Goal: Browse casually: Explore the website without a specific task or goal

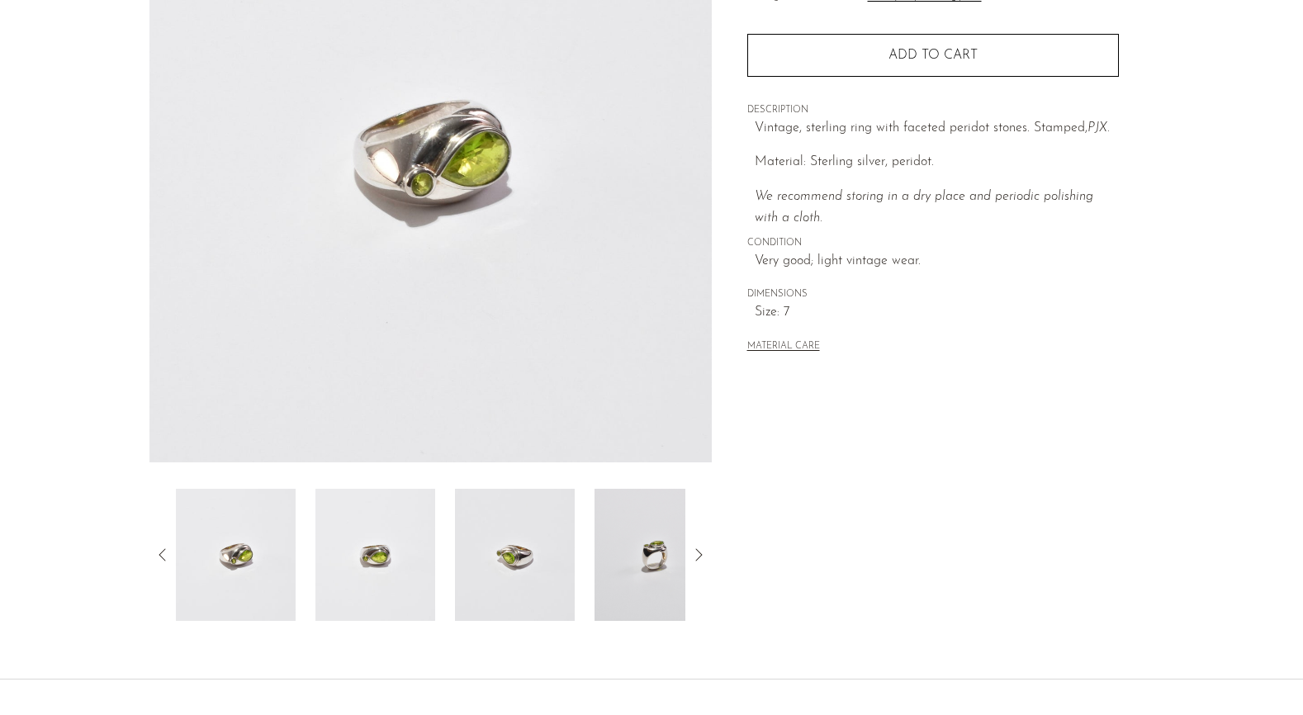
scroll to position [360, 0]
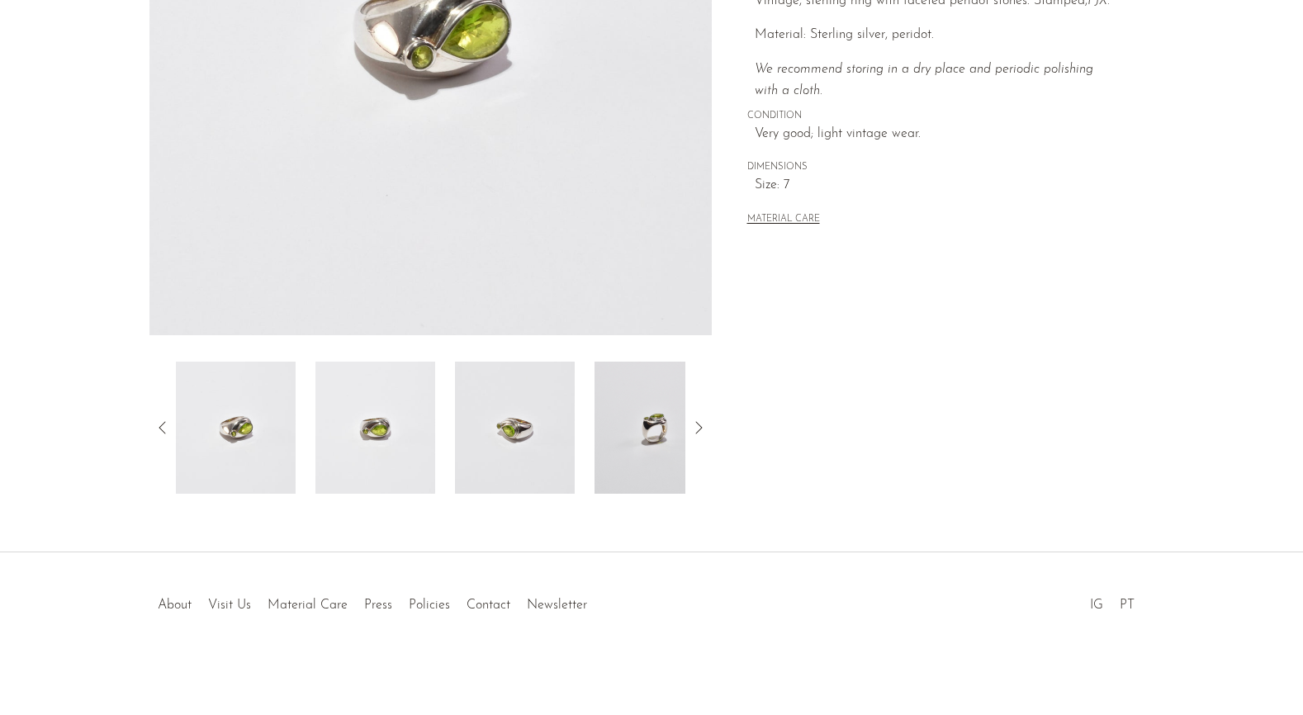
click at [709, 428] on div at bounding box center [430, 428] width 562 height 132
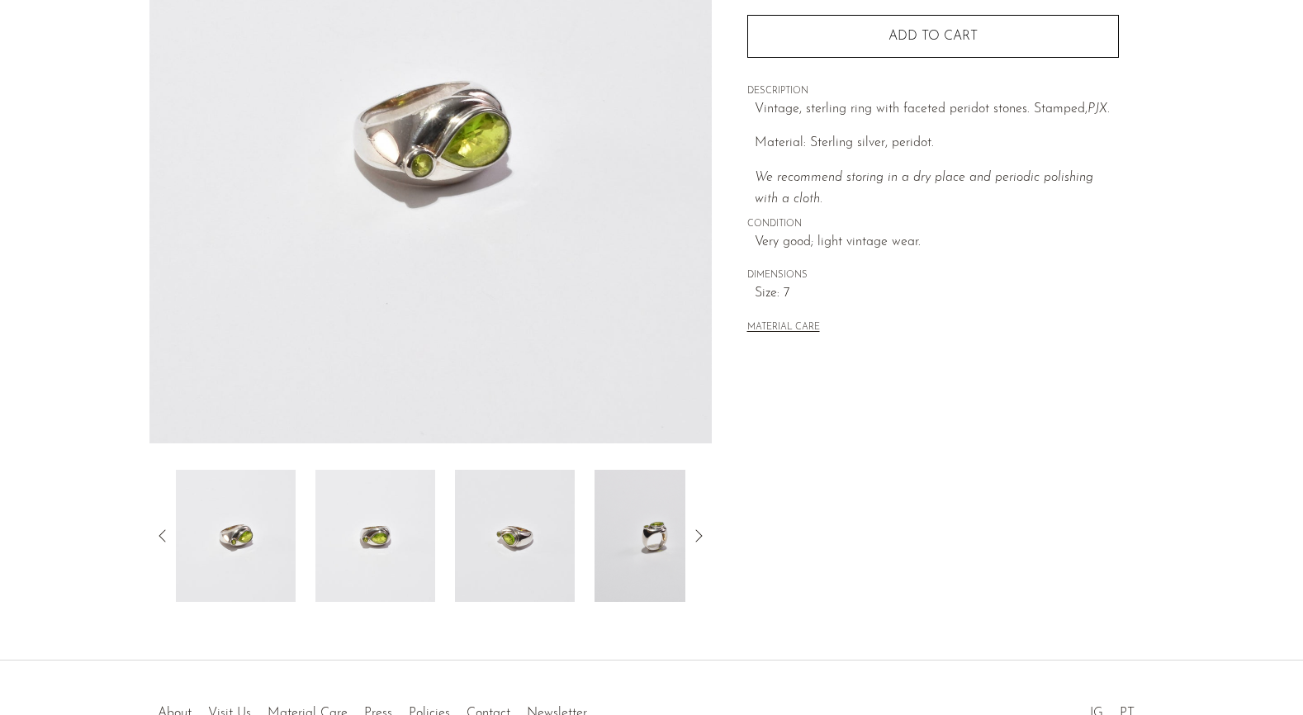
scroll to position [251, 0]
click at [700, 543] on icon at bounding box center [699, 537] width 20 height 20
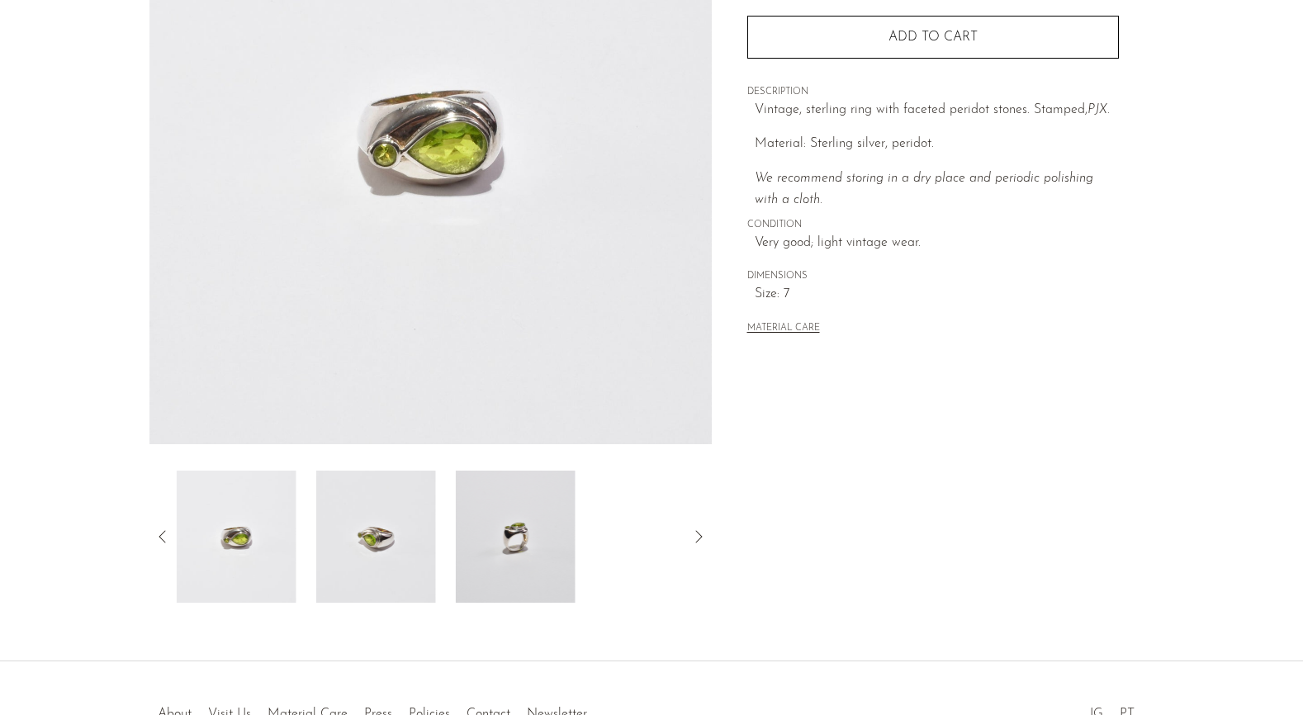
click at [700, 543] on icon at bounding box center [699, 537] width 20 height 20
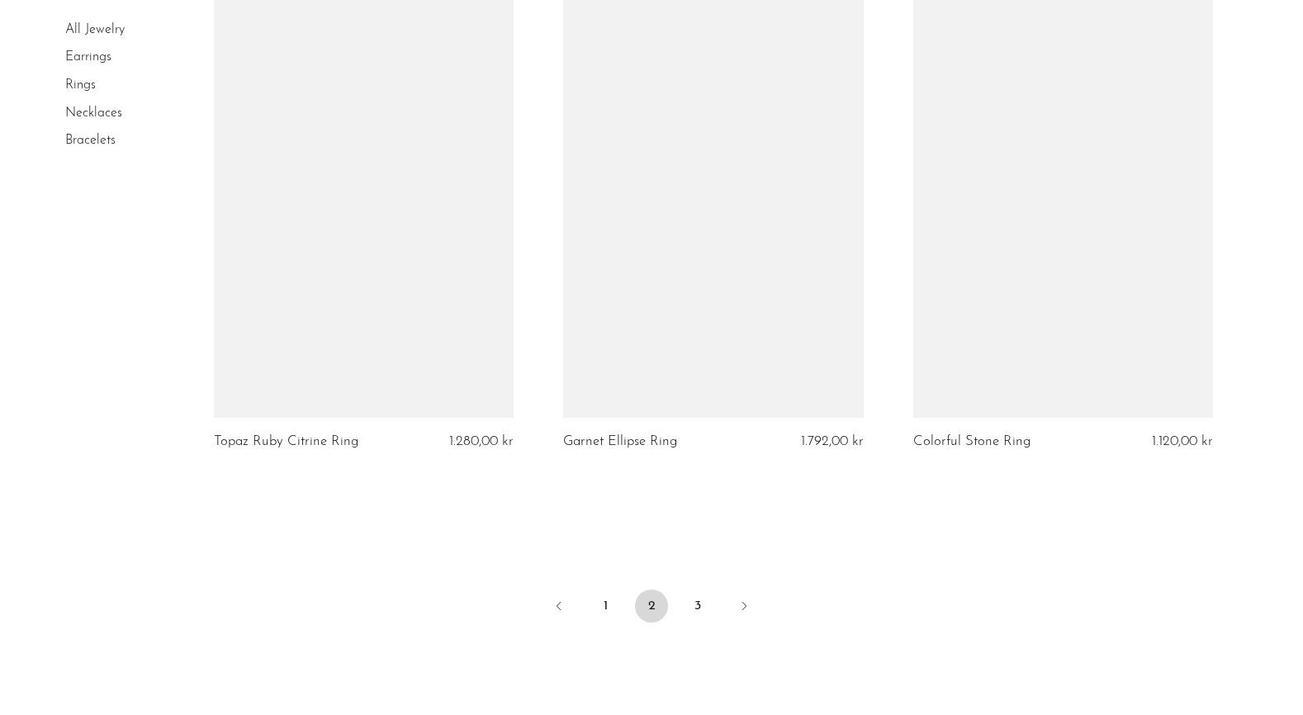
scroll to position [5715, 0]
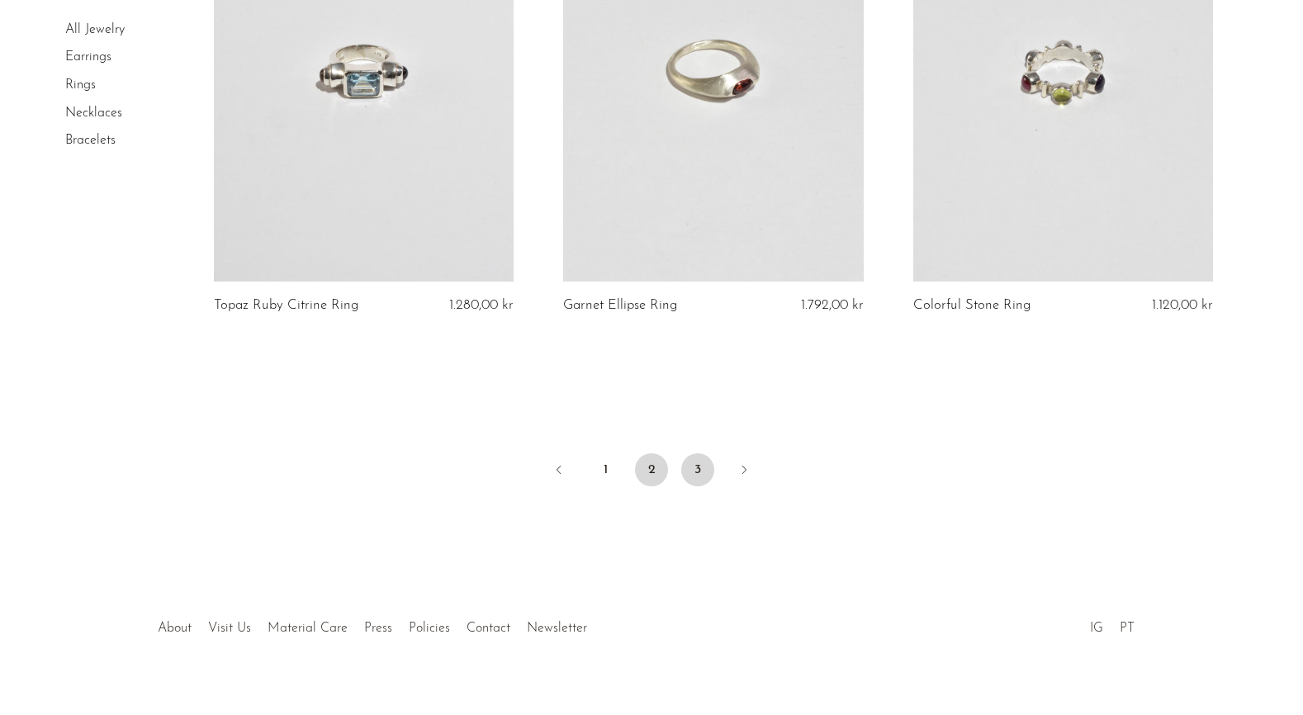
click at [701, 470] on link "3" at bounding box center [697, 469] width 33 height 33
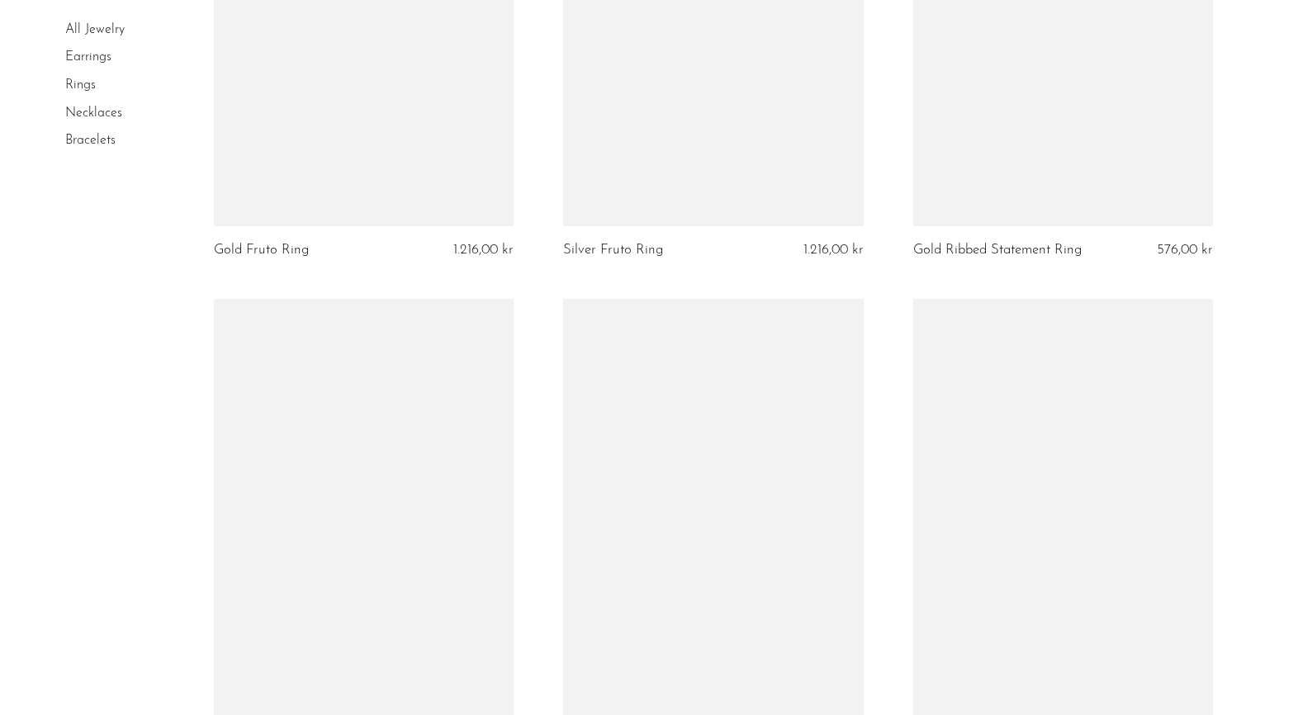
scroll to position [1961, 0]
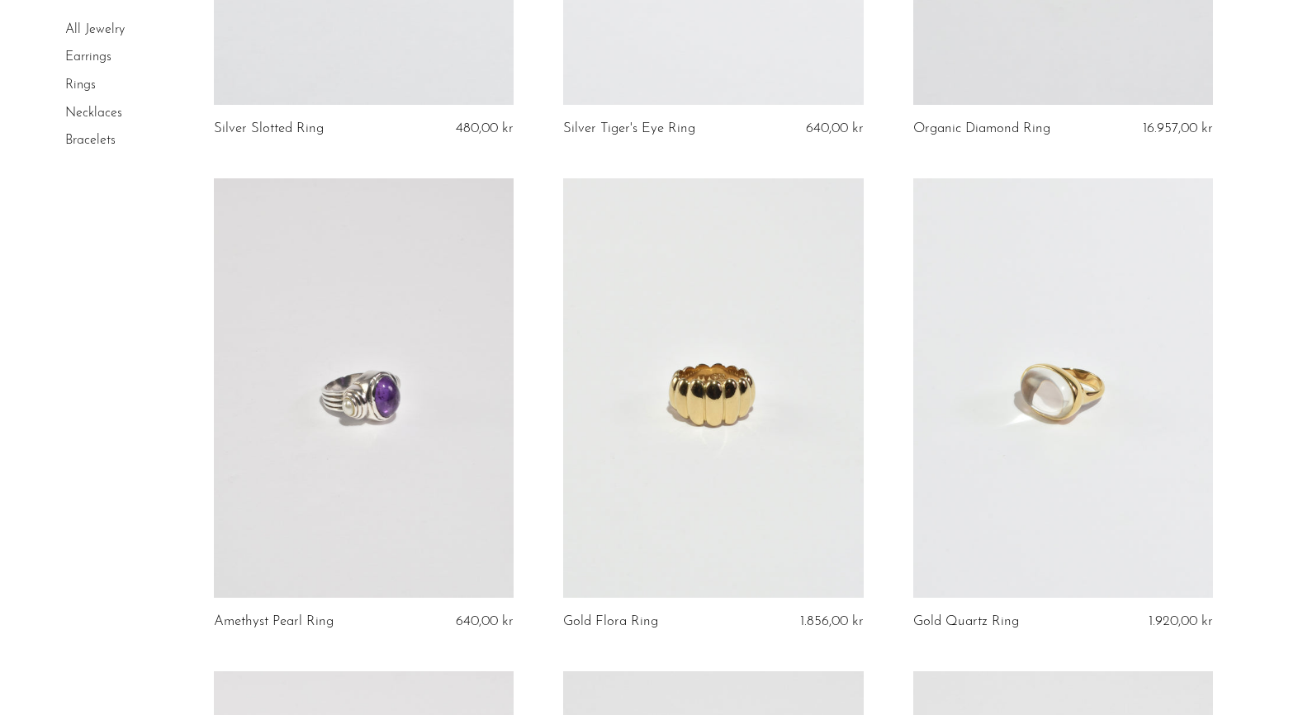
click at [89, 51] on link "Earrings" at bounding box center [88, 57] width 46 height 13
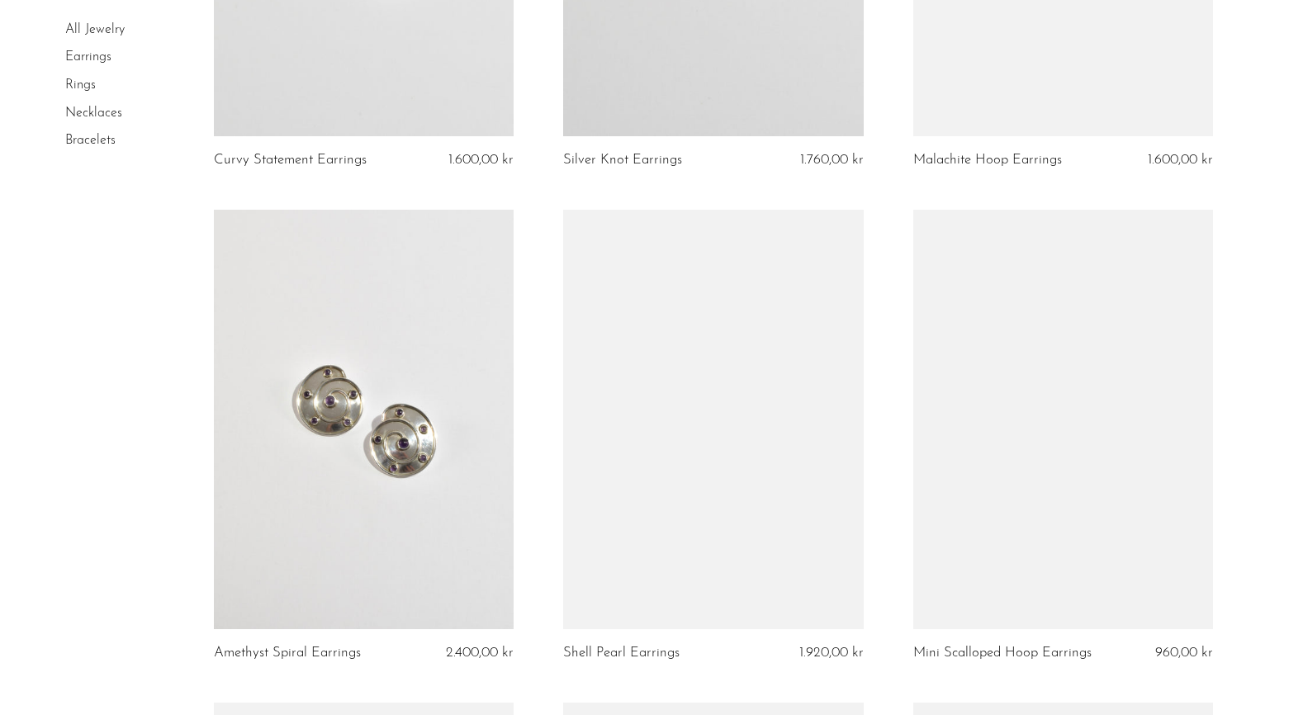
scroll to position [3995, 0]
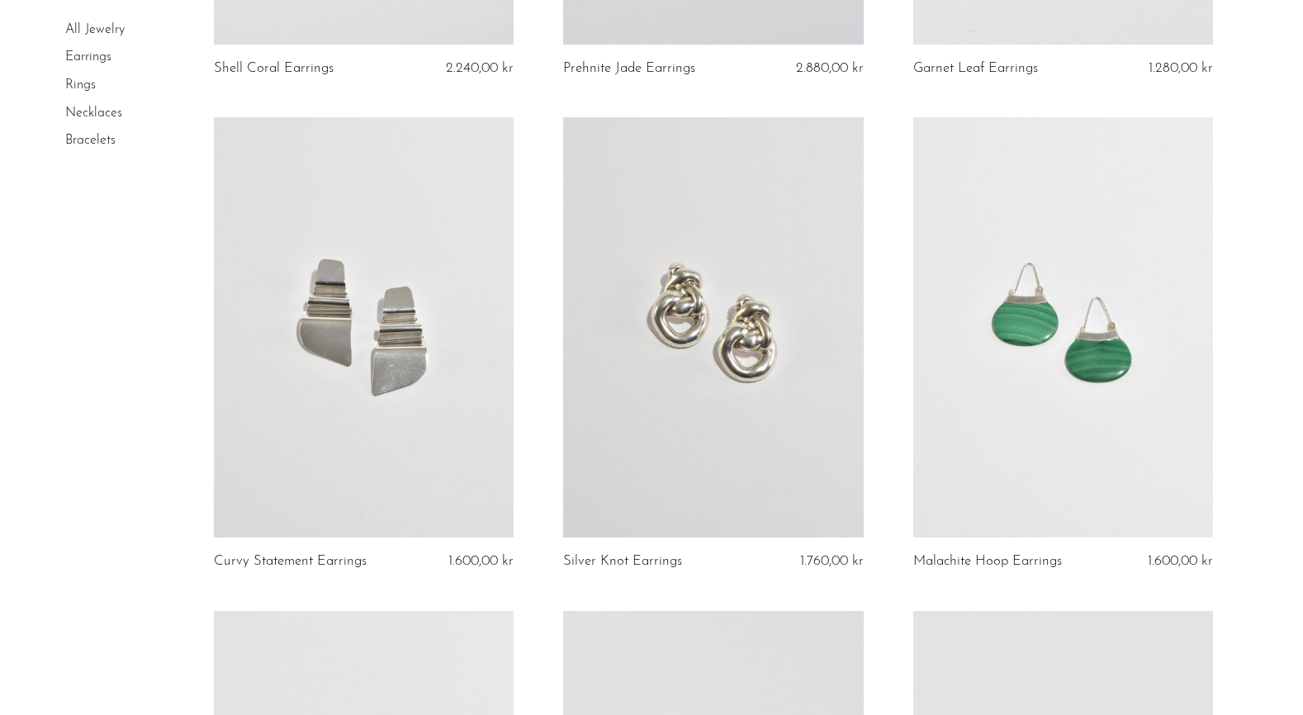
click at [97, 30] on link "All Jewelry" at bounding box center [94, 29] width 59 height 13
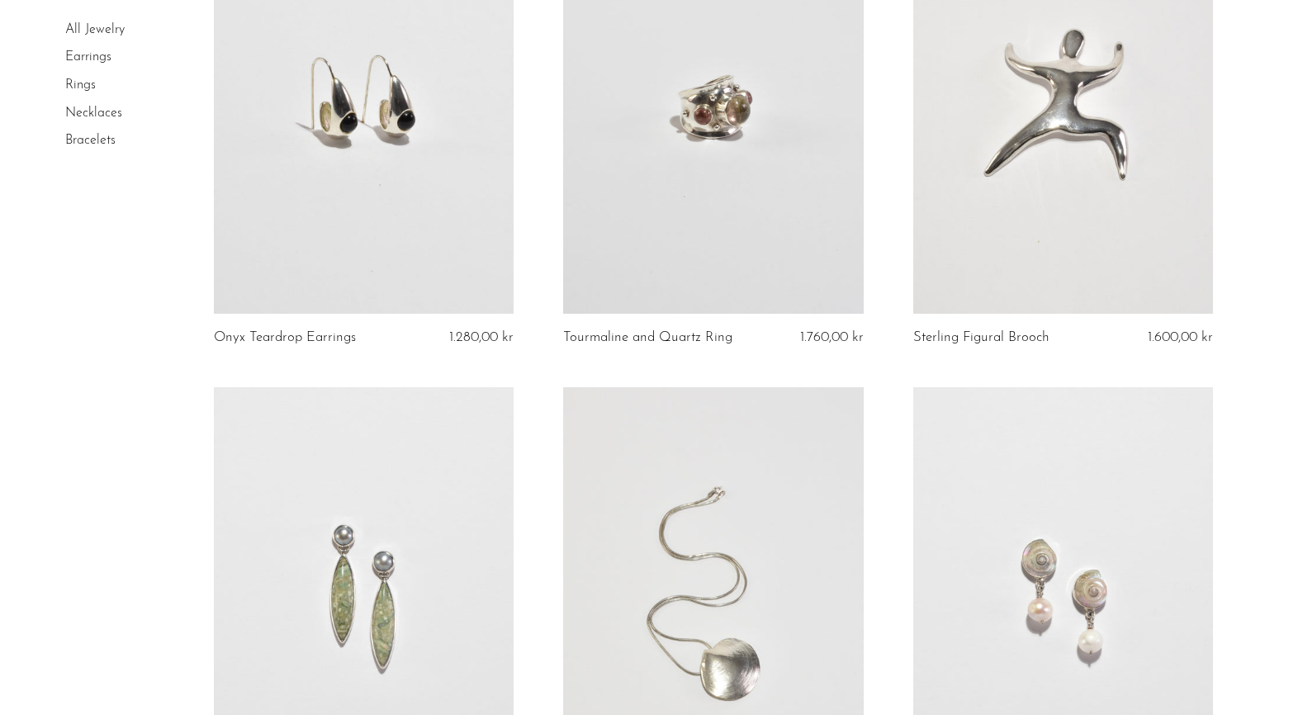
scroll to position [4171, 0]
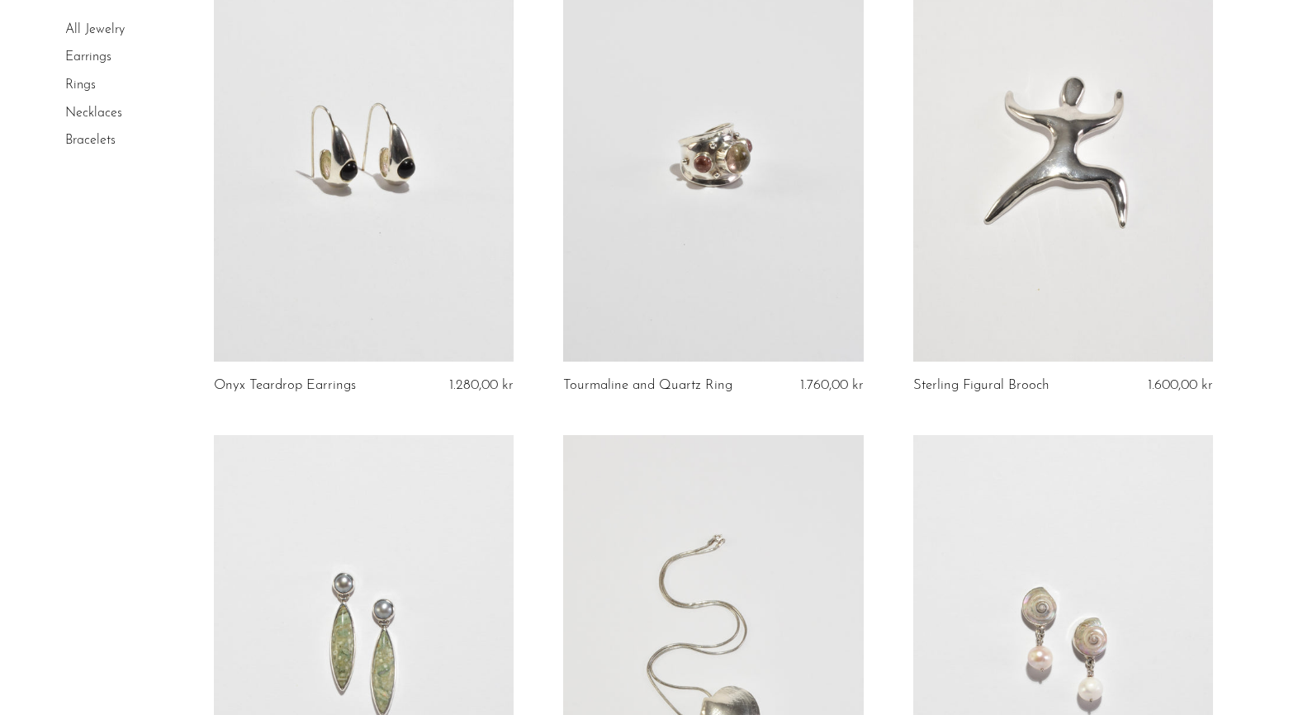
click at [83, 28] on link "All Jewelry" at bounding box center [94, 29] width 59 height 13
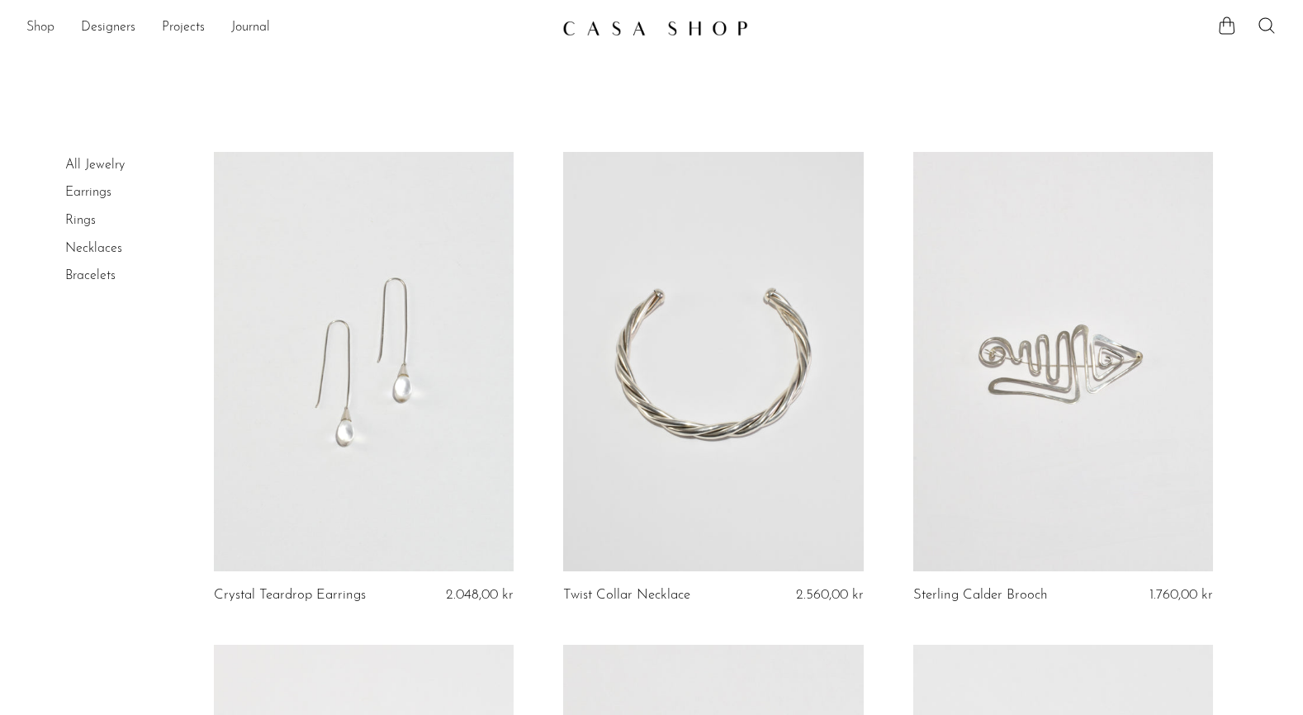
click at [36, 26] on link "Shop" at bounding box center [40, 27] width 28 height 21
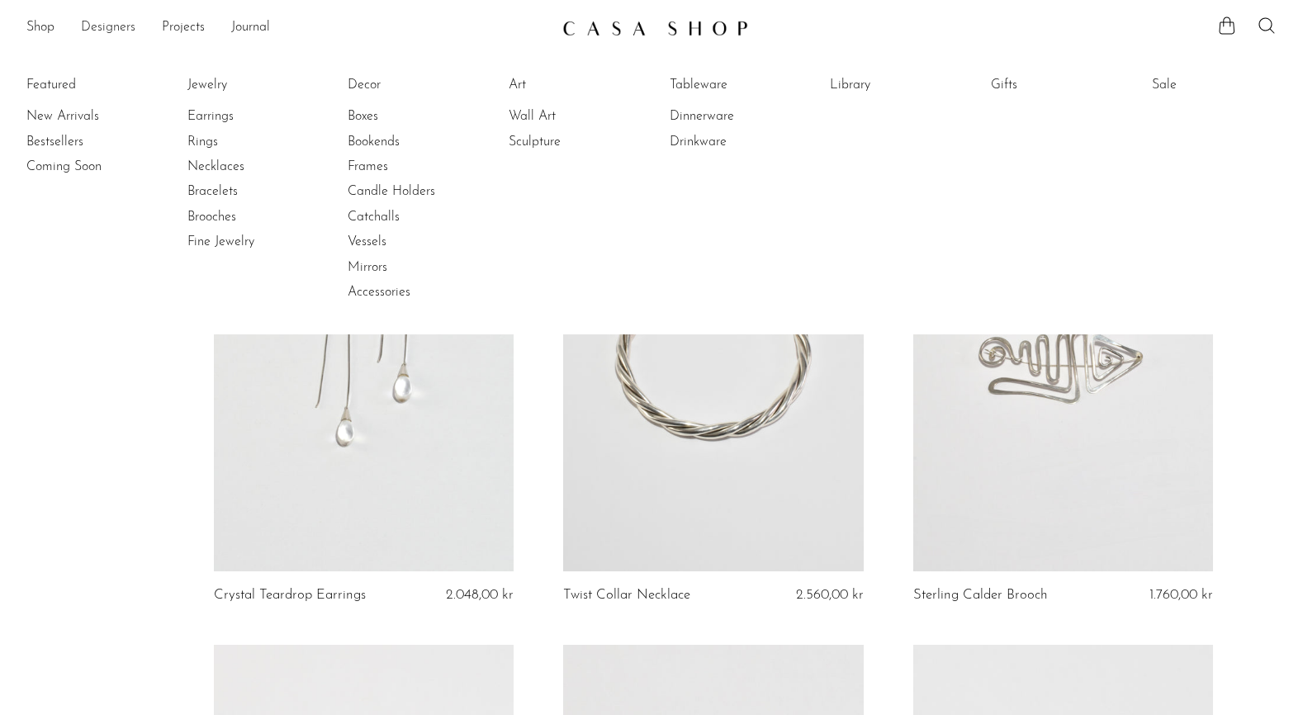
click at [98, 21] on link "Designers" at bounding box center [108, 27] width 55 height 21
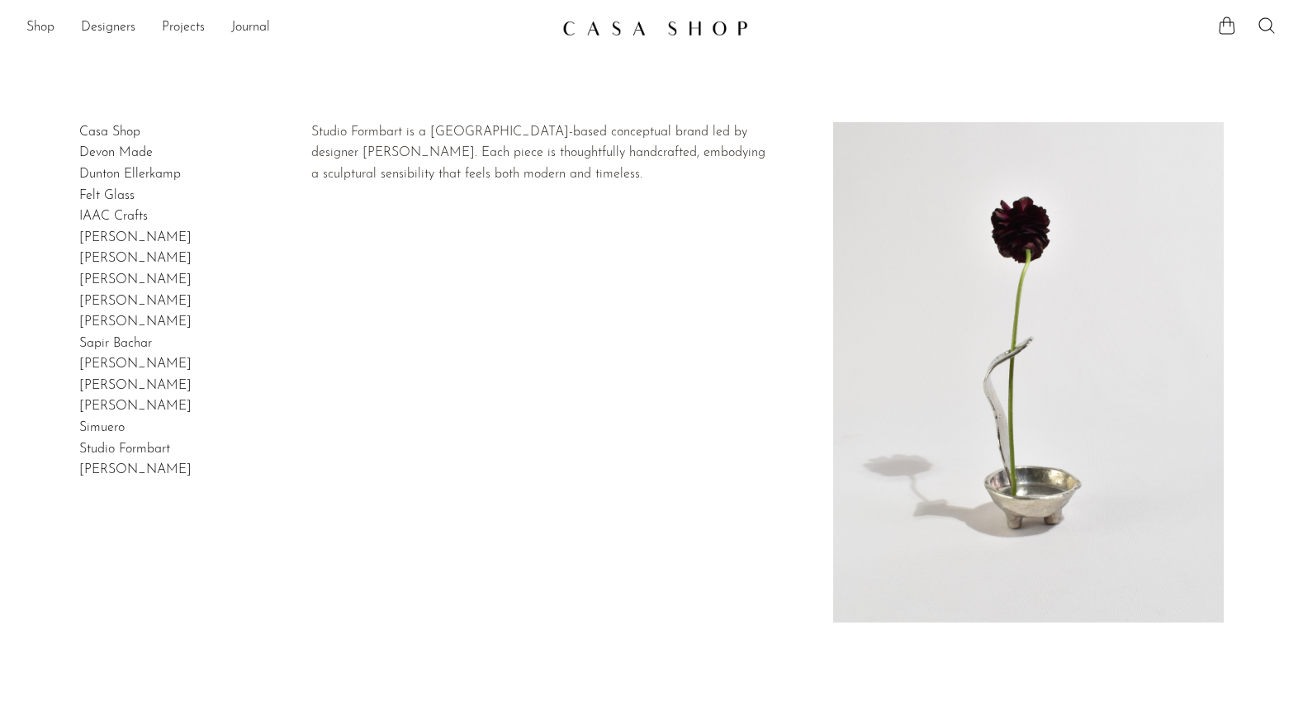
click at [140, 452] on link "Studio Formbart" at bounding box center [124, 449] width 91 height 13
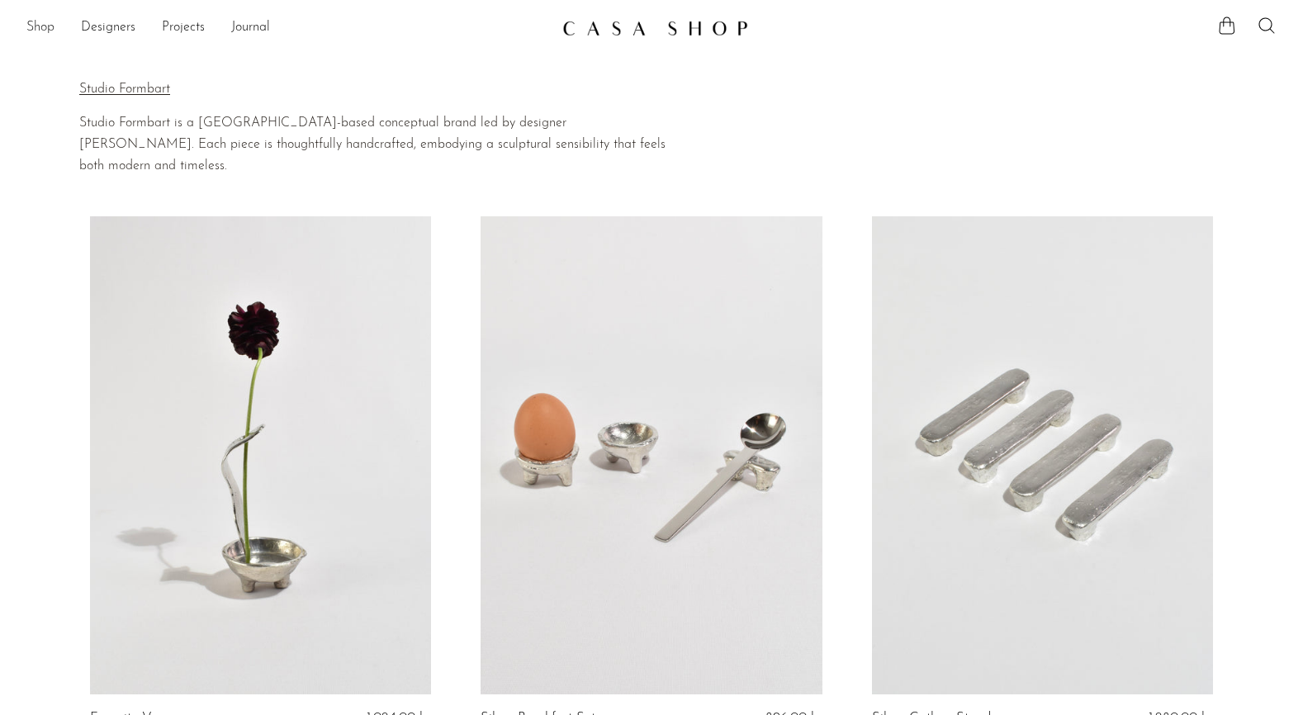
click at [50, 26] on link "Shop" at bounding box center [40, 27] width 28 height 21
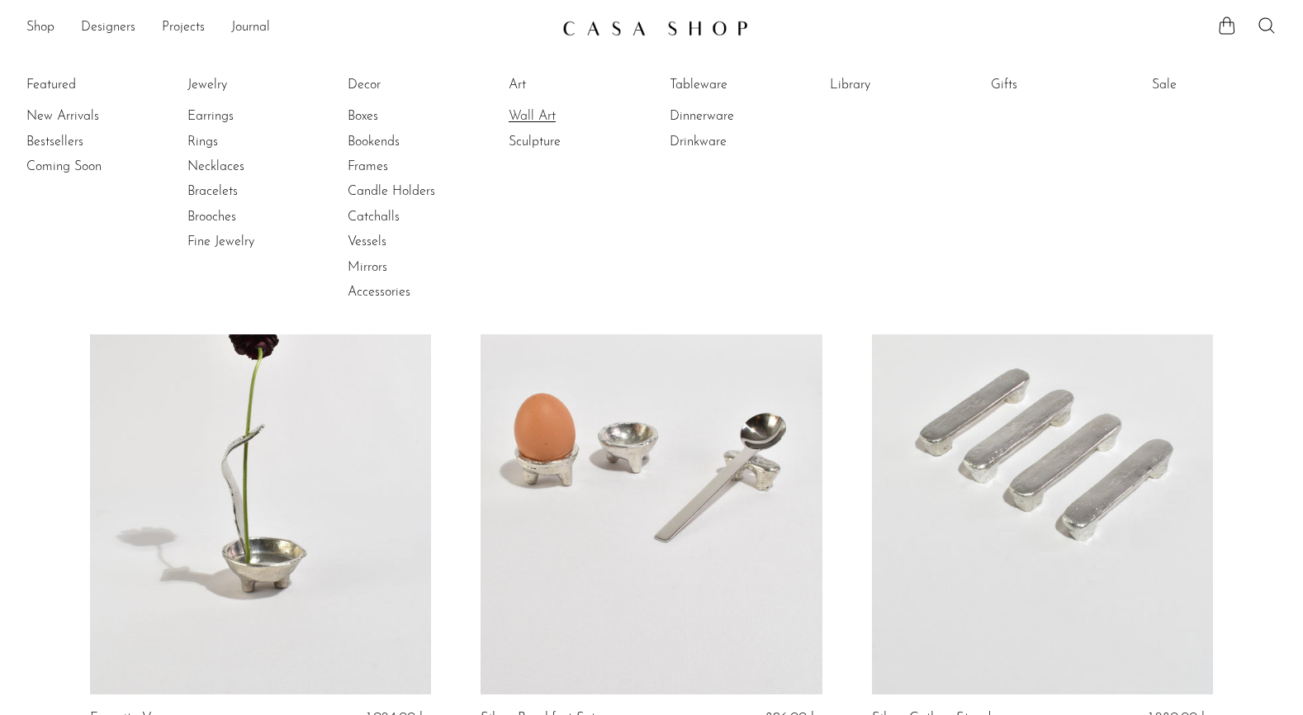
click at [525, 115] on link "Wall Art" at bounding box center [571, 116] width 124 height 18
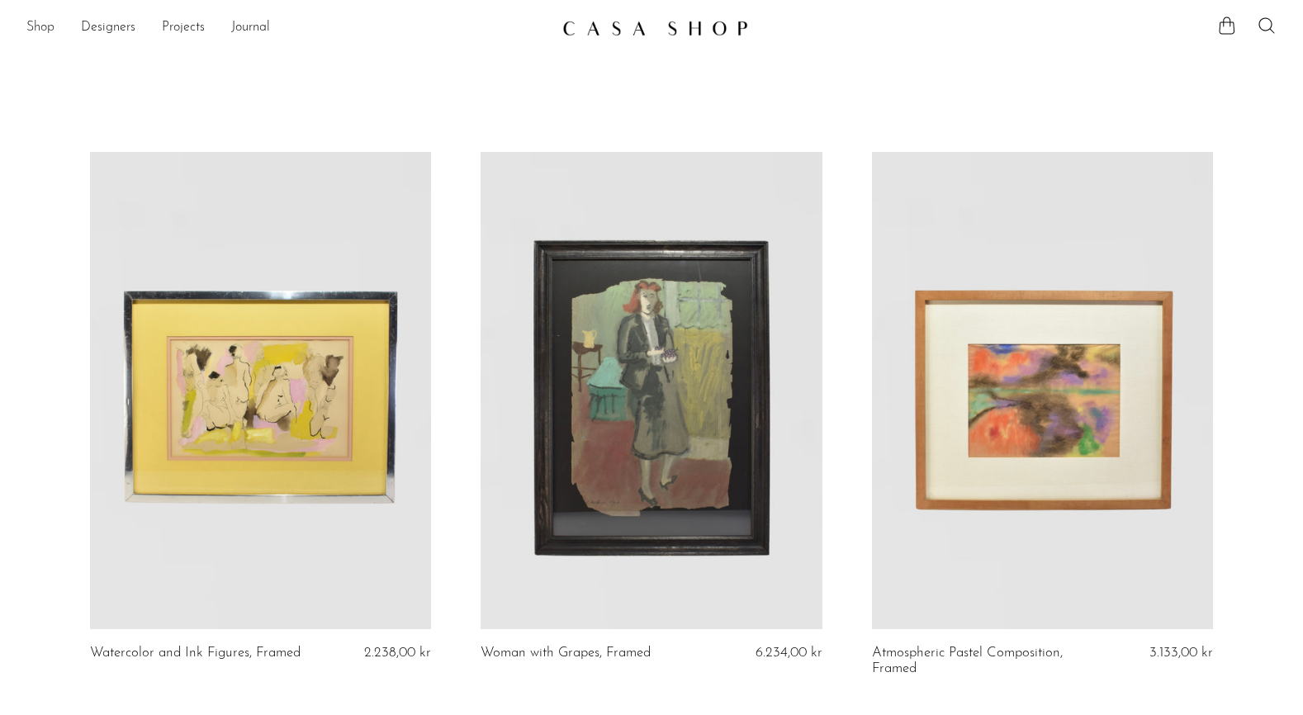
click at [44, 28] on link "Shop" at bounding box center [40, 27] width 28 height 21
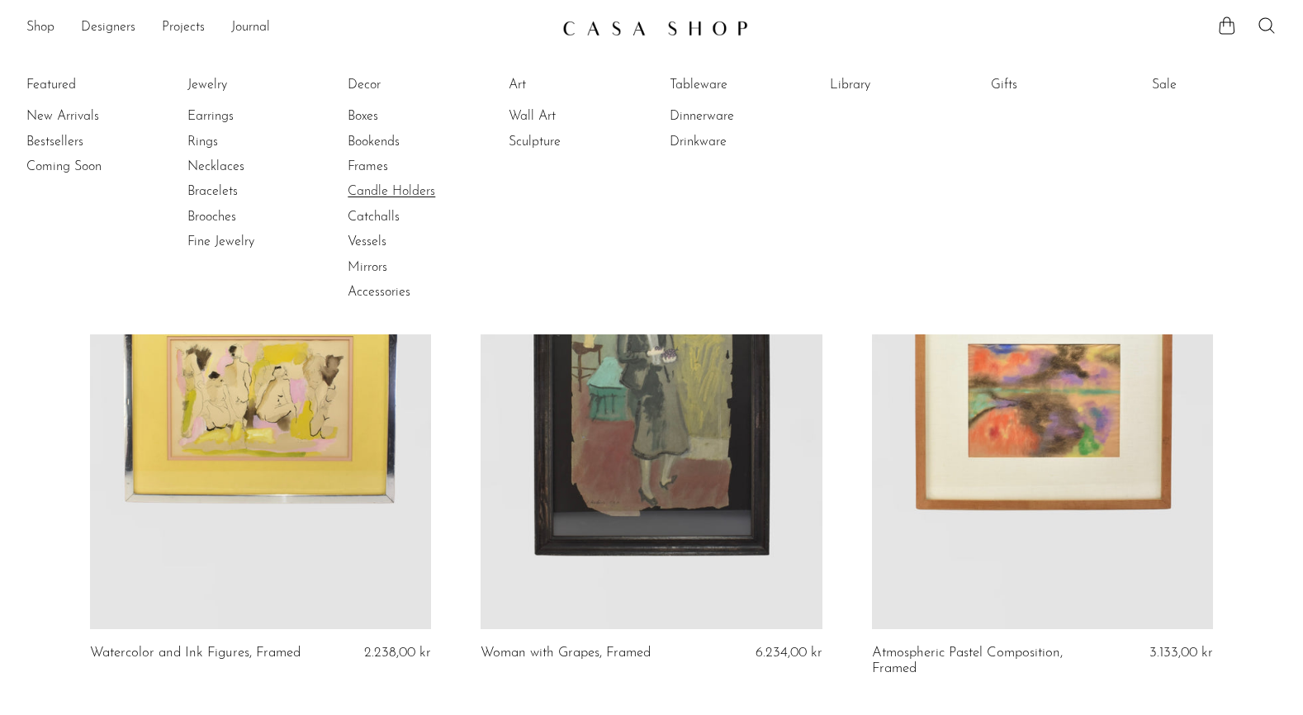
click at [389, 196] on link "Candle Holders" at bounding box center [410, 192] width 124 height 18
click at [362, 121] on link "Boxes" at bounding box center [410, 116] width 124 height 18
click at [372, 139] on link "Bookends" at bounding box center [410, 142] width 124 height 18
click at [558, 140] on link "Sculpture" at bounding box center [571, 142] width 124 height 18
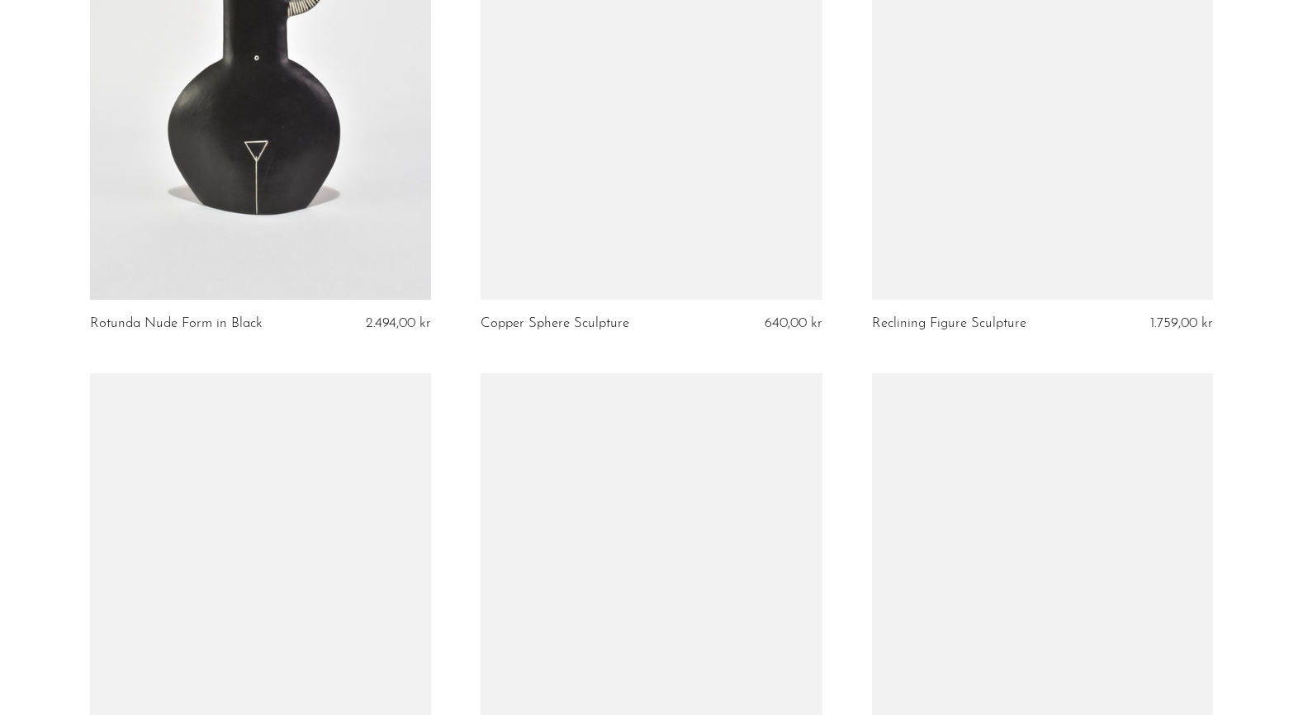
scroll to position [6433, 0]
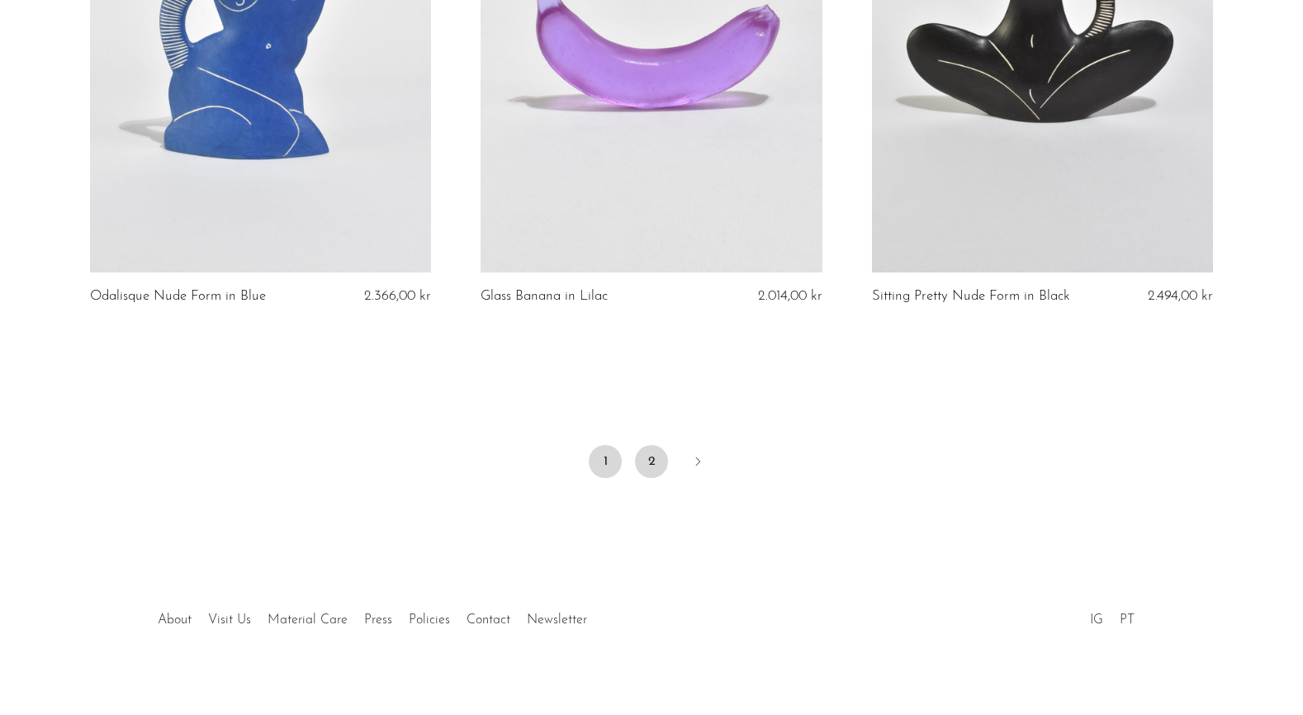
click at [652, 446] on link "2" at bounding box center [651, 461] width 33 height 33
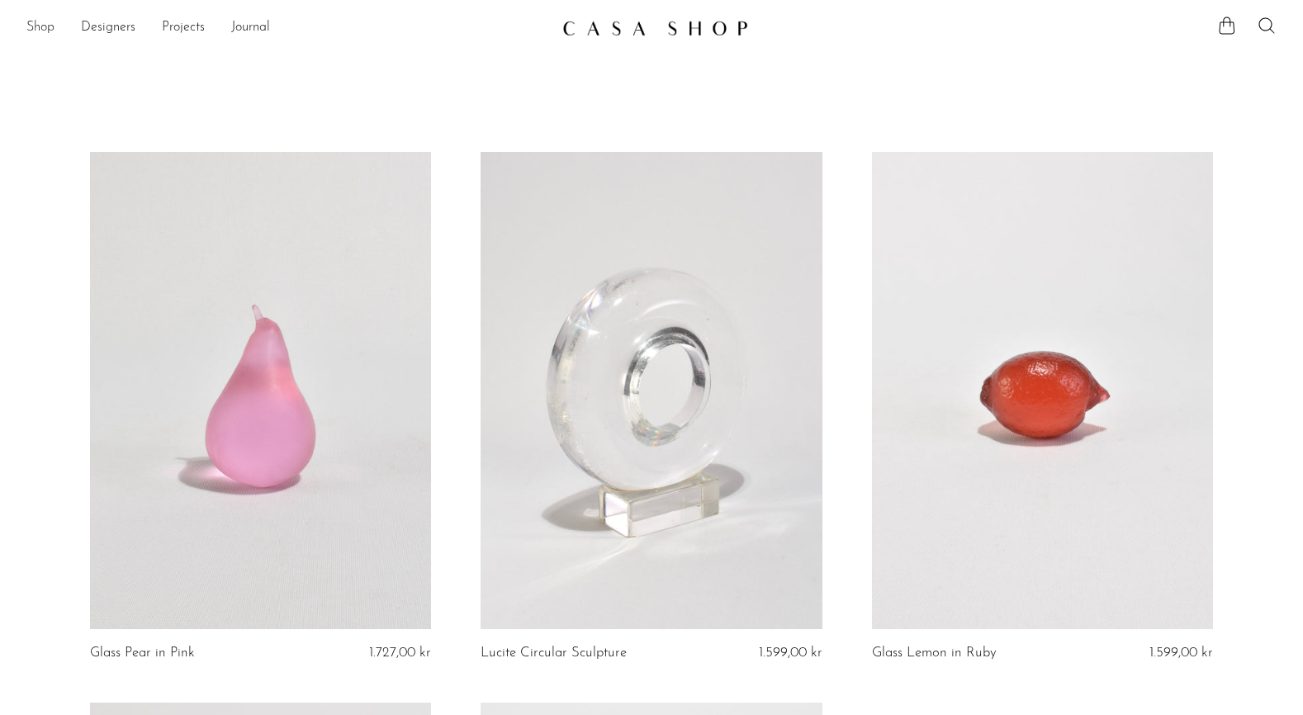
click at [44, 26] on link "Shop" at bounding box center [40, 27] width 28 height 21
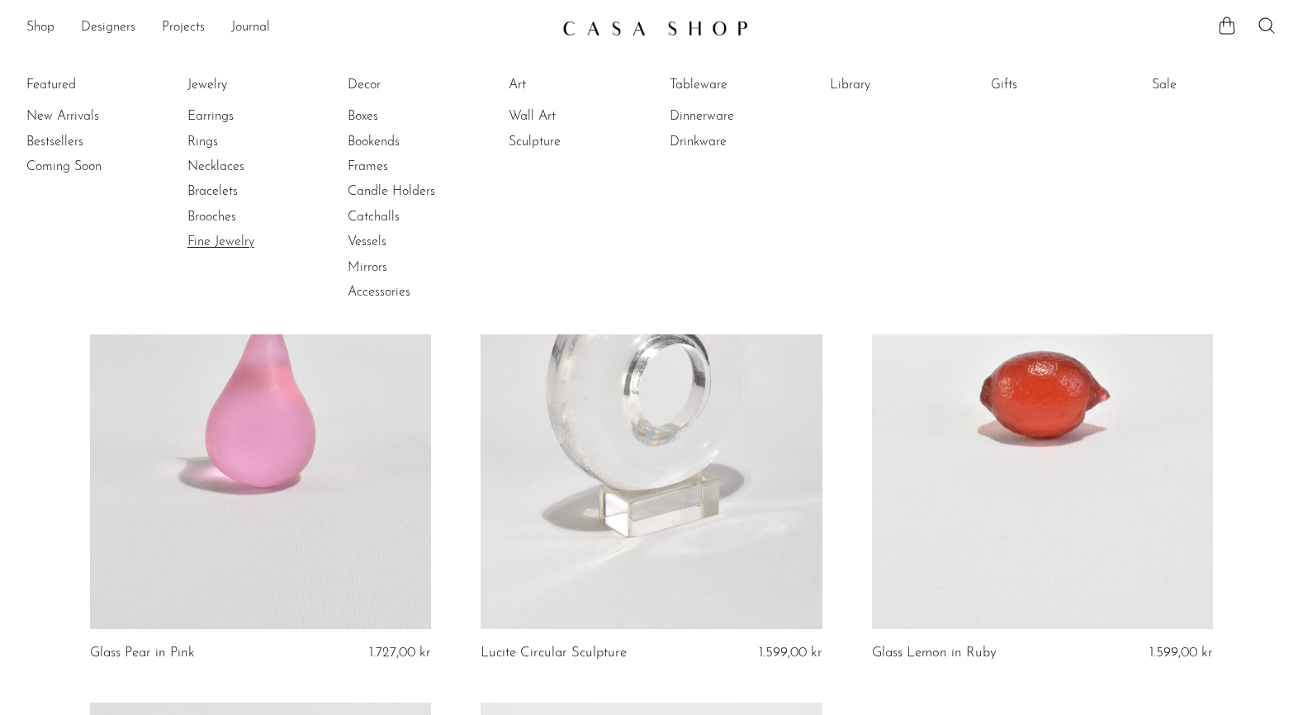
click at [223, 239] on link "Fine Jewelry" at bounding box center [249, 242] width 124 height 18
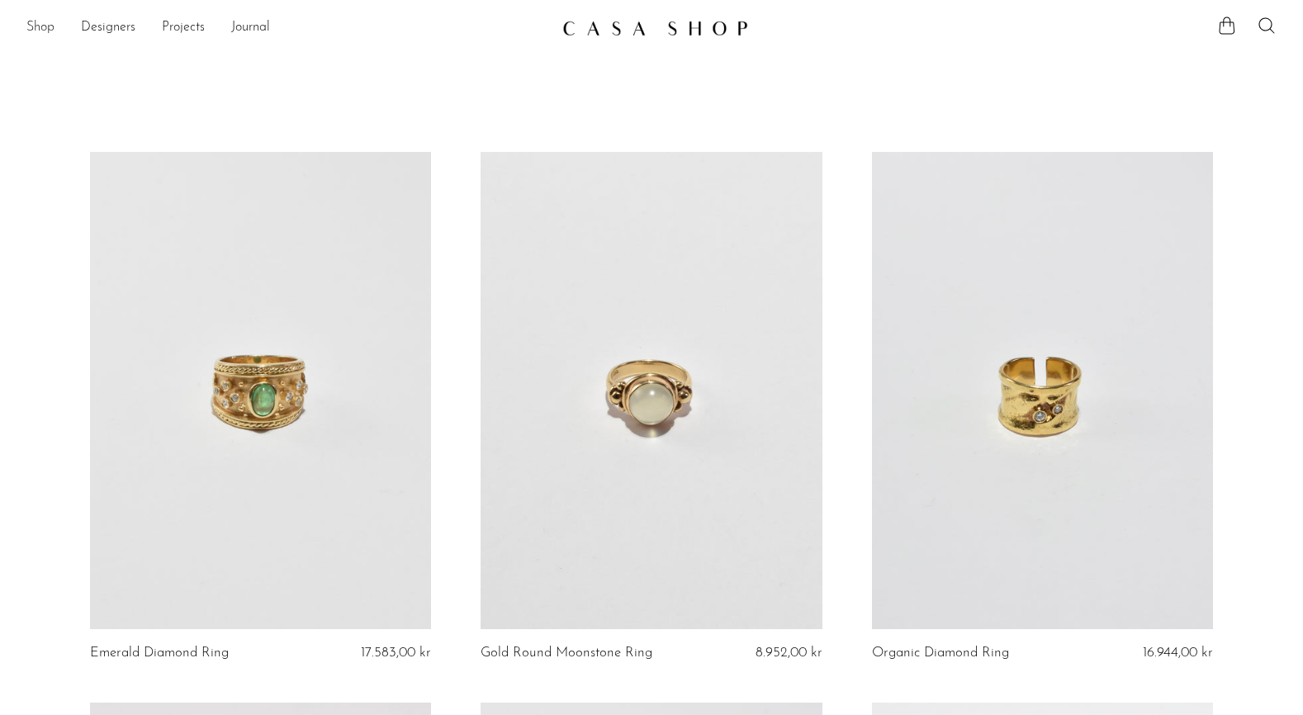
click at [42, 31] on link "Shop" at bounding box center [40, 27] width 28 height 21
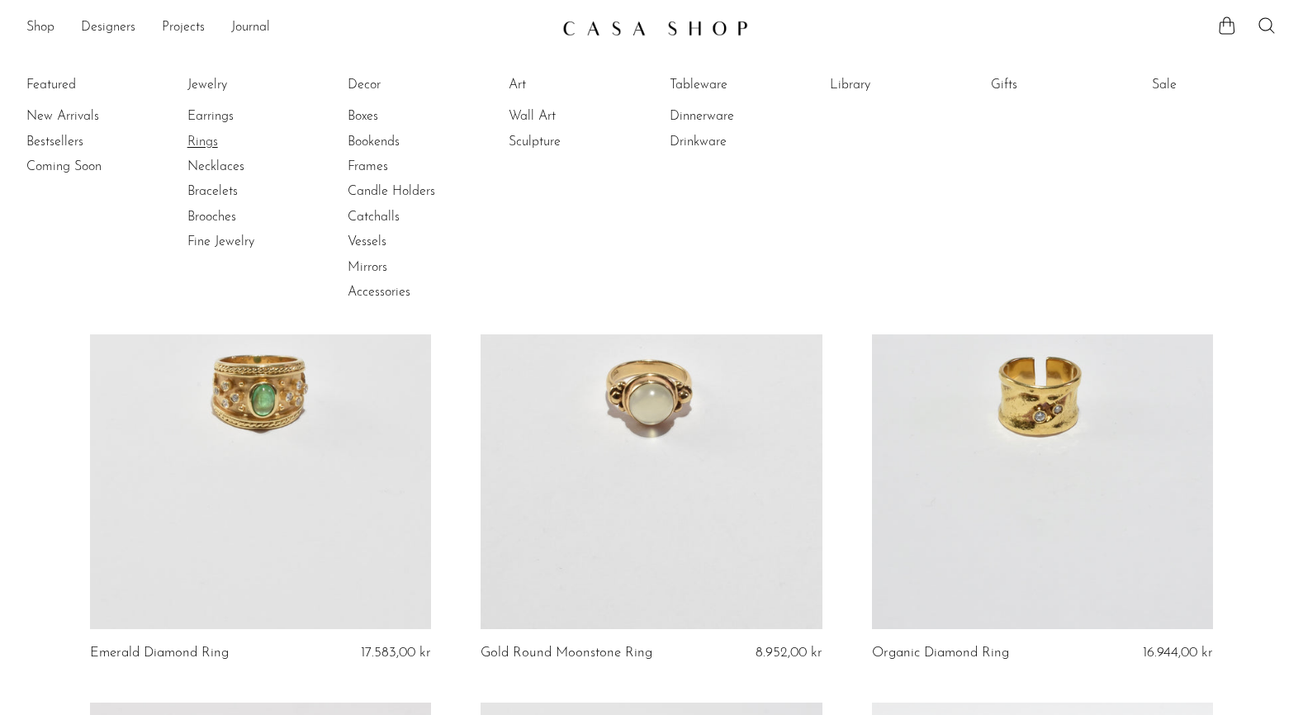
click at [206, 141] on link "Rings" at bounding box center [249, 142] width 124 height 18
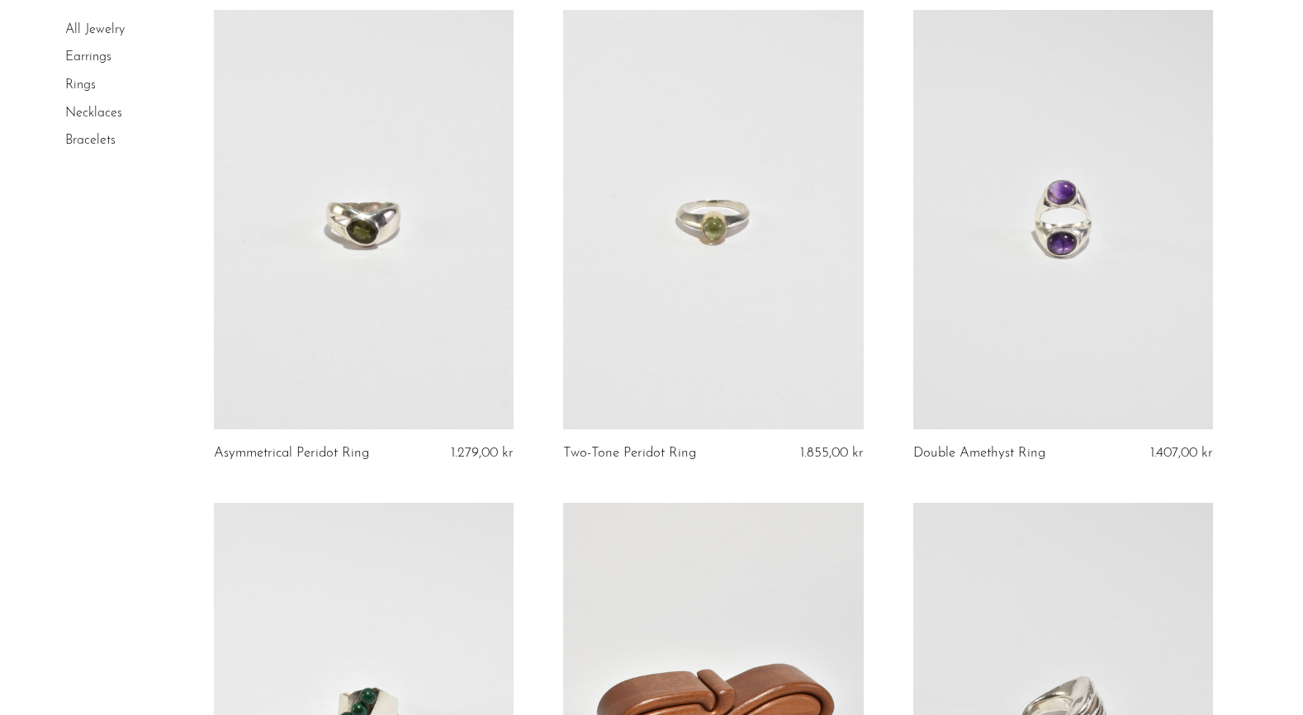
scroll to position [292, 0]
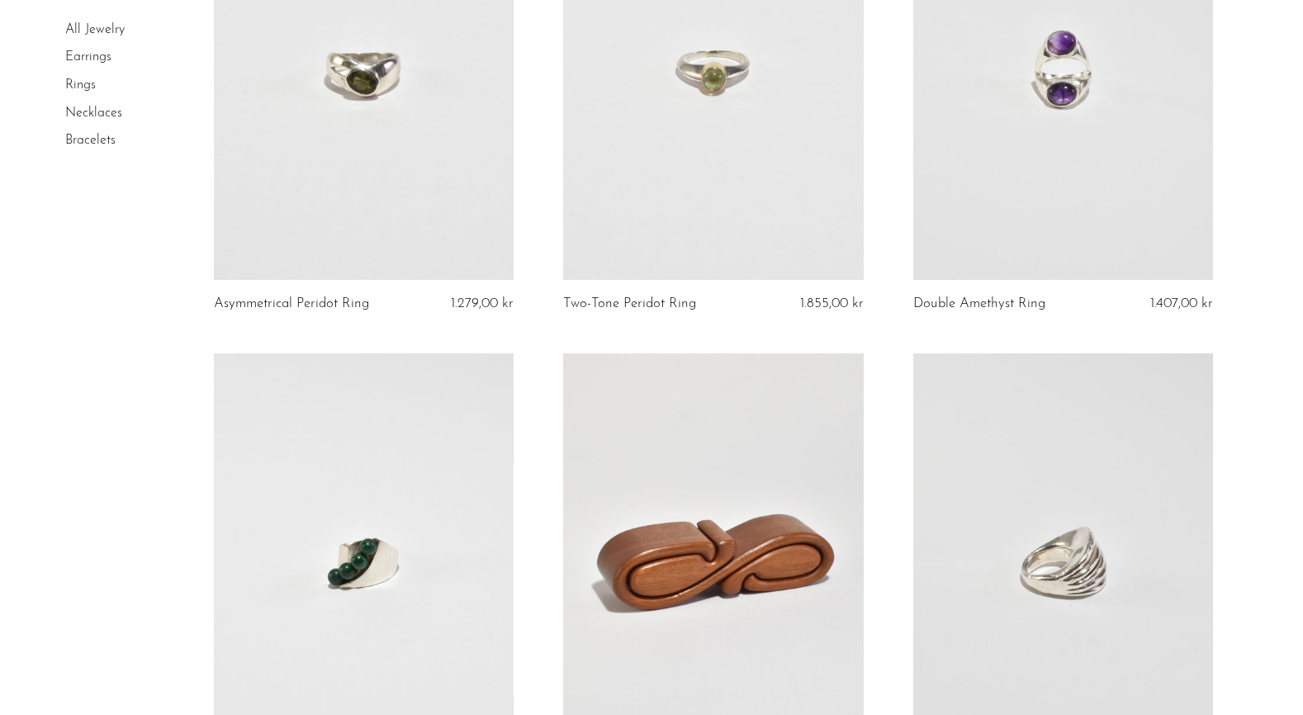
click at [1048, 215] on link at bounding box center [1063, 70] width 300 height 420
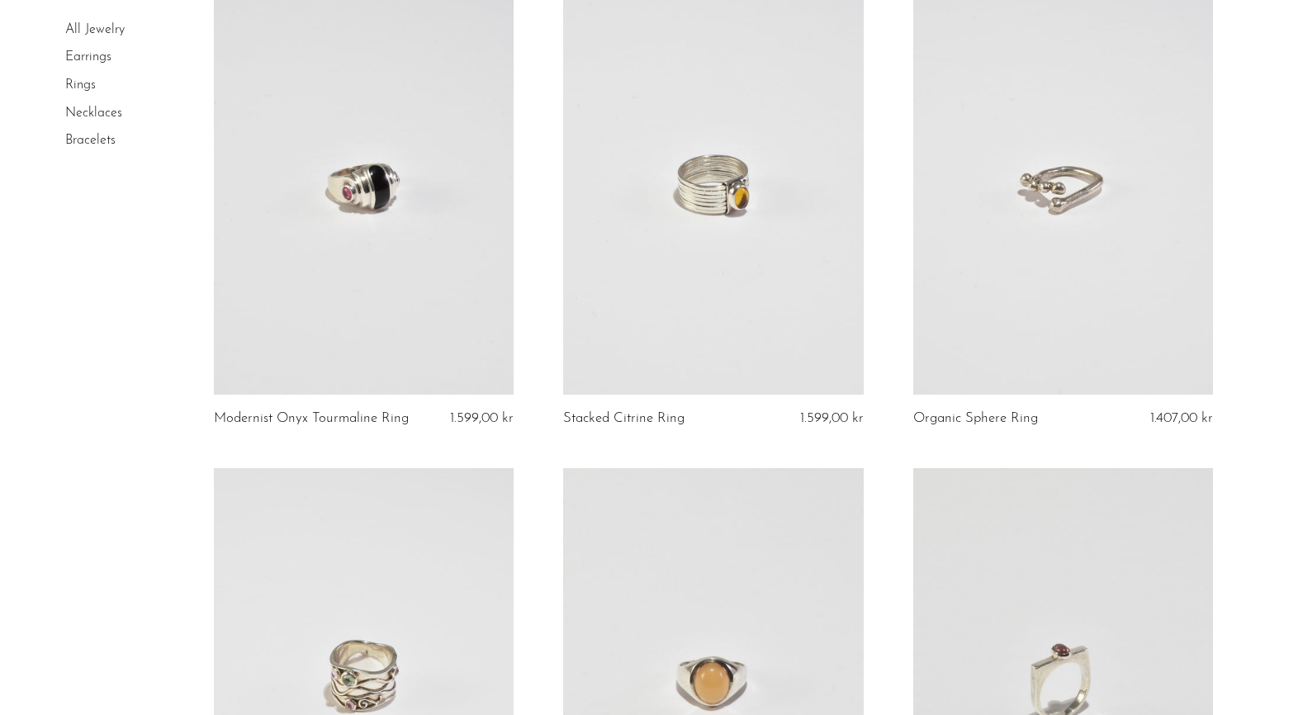
scroll to position [2635, 0]
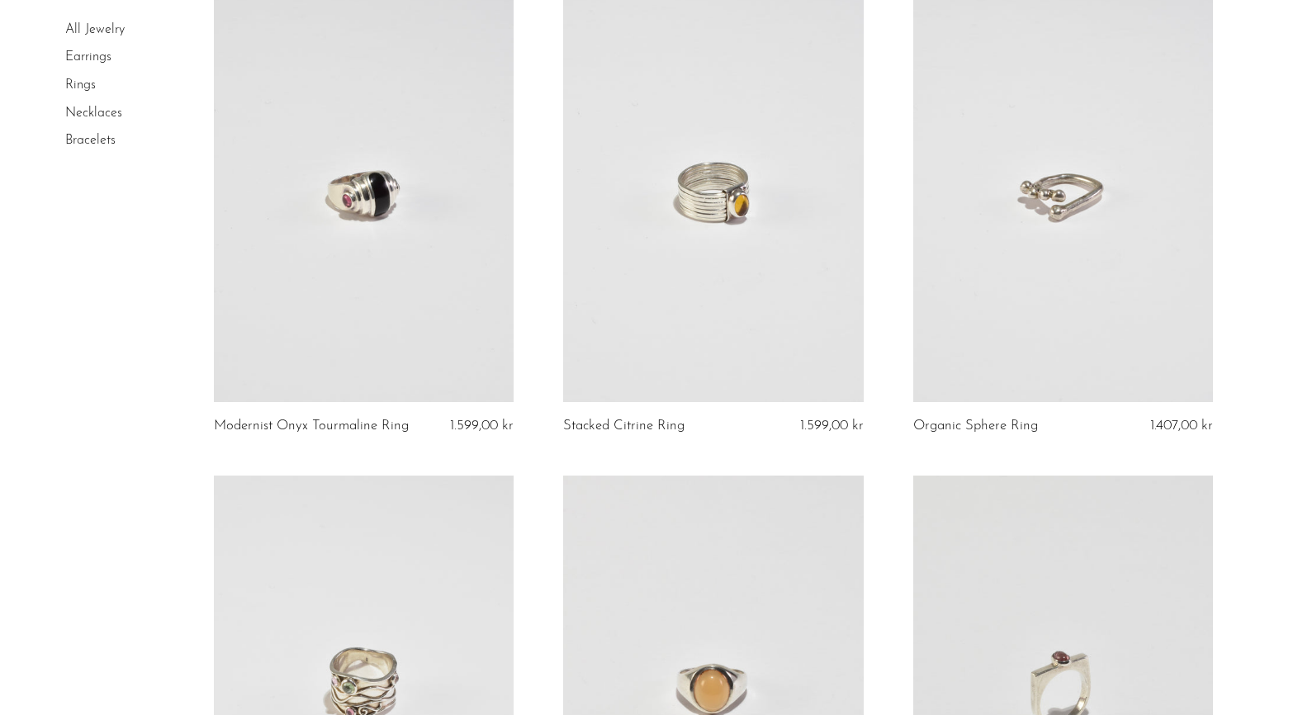
click at [991, 263] on link at bounding box center [1063, 192] width 300 height 420
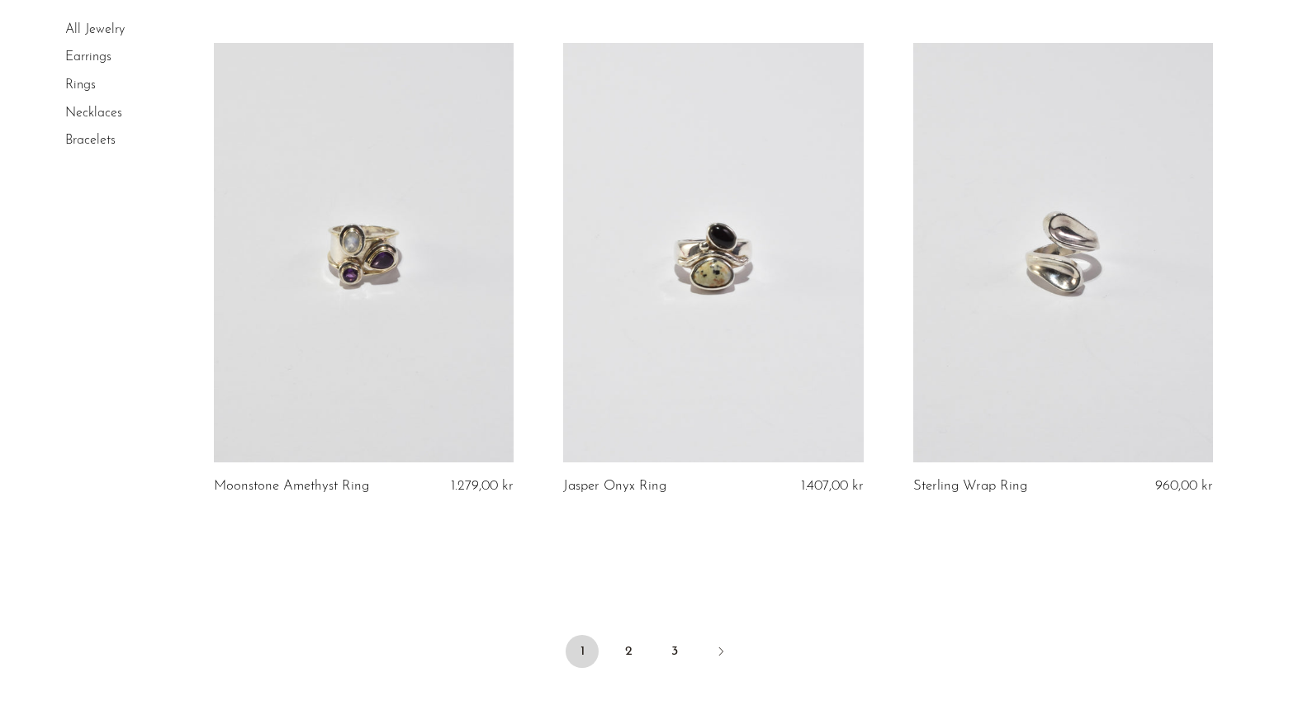
scroll to position [5620, 0]
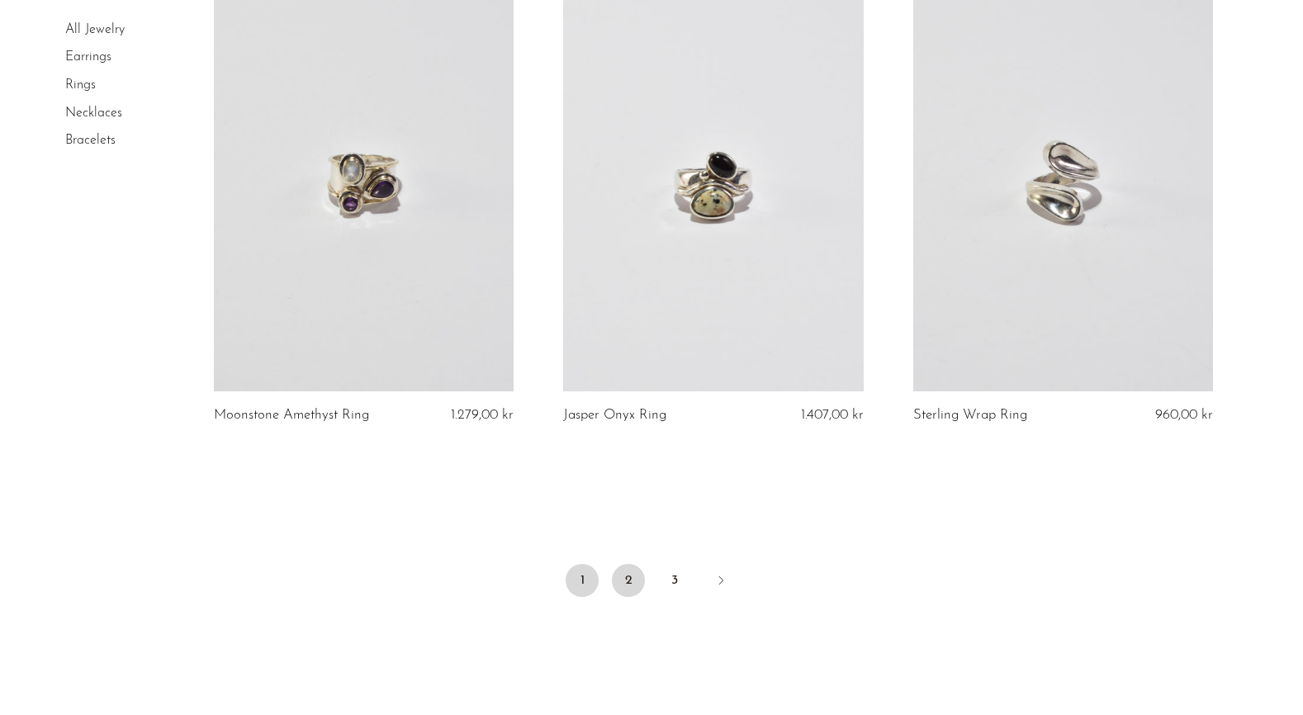
click at [633, 584] on link "2" at bounding box center [628, 580] width 33 height 33
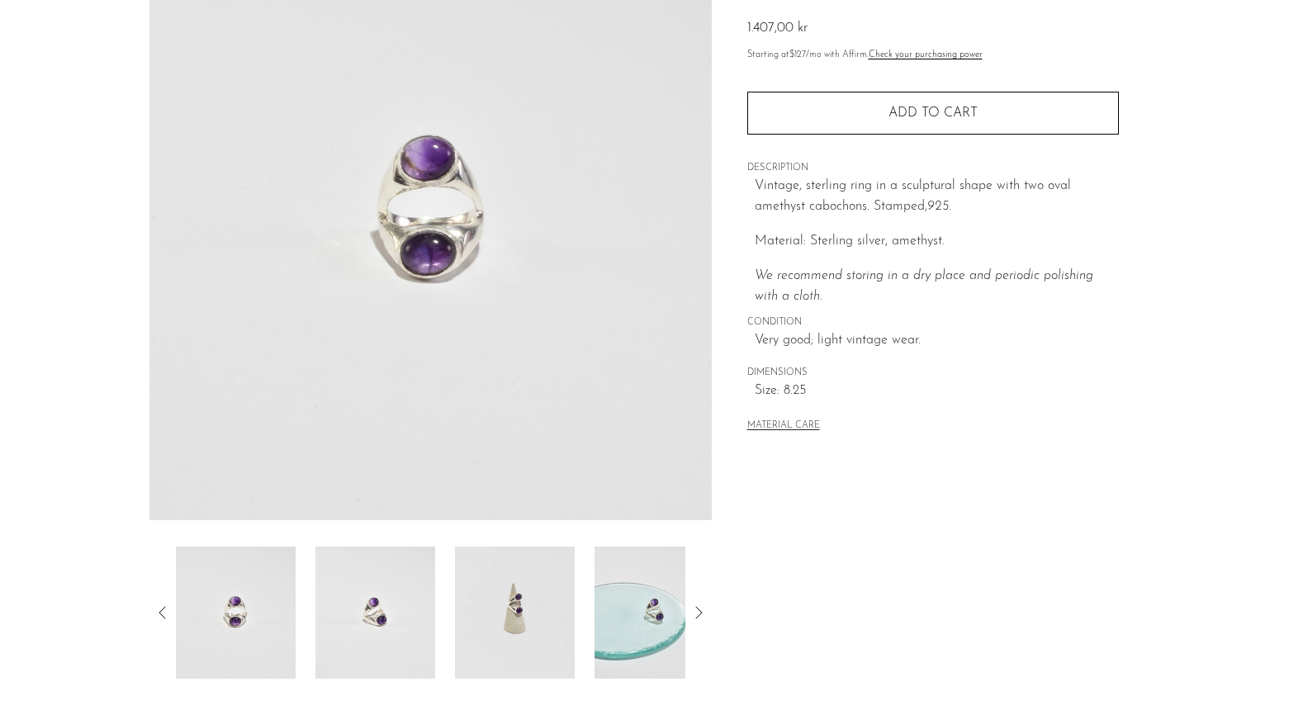
scroll to position [226, 0]
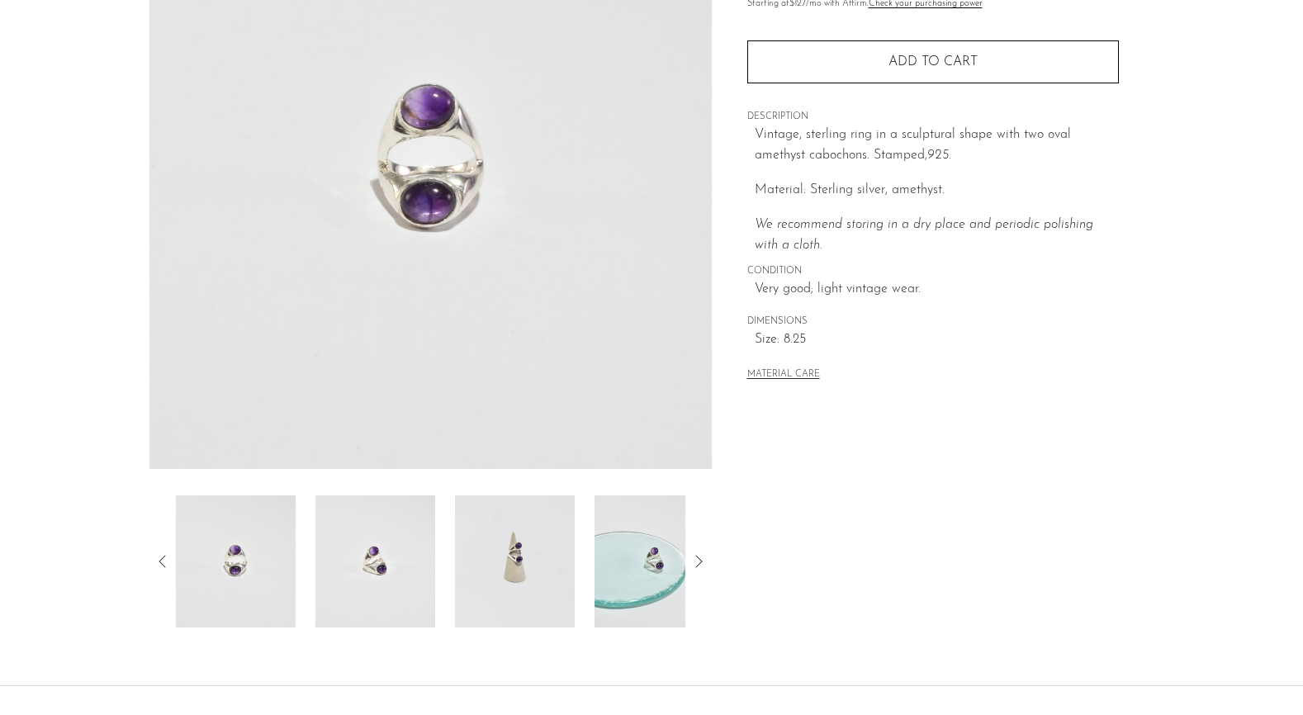
click at [660, 543] on img at bounding box center [655, 562] width 120 height 132
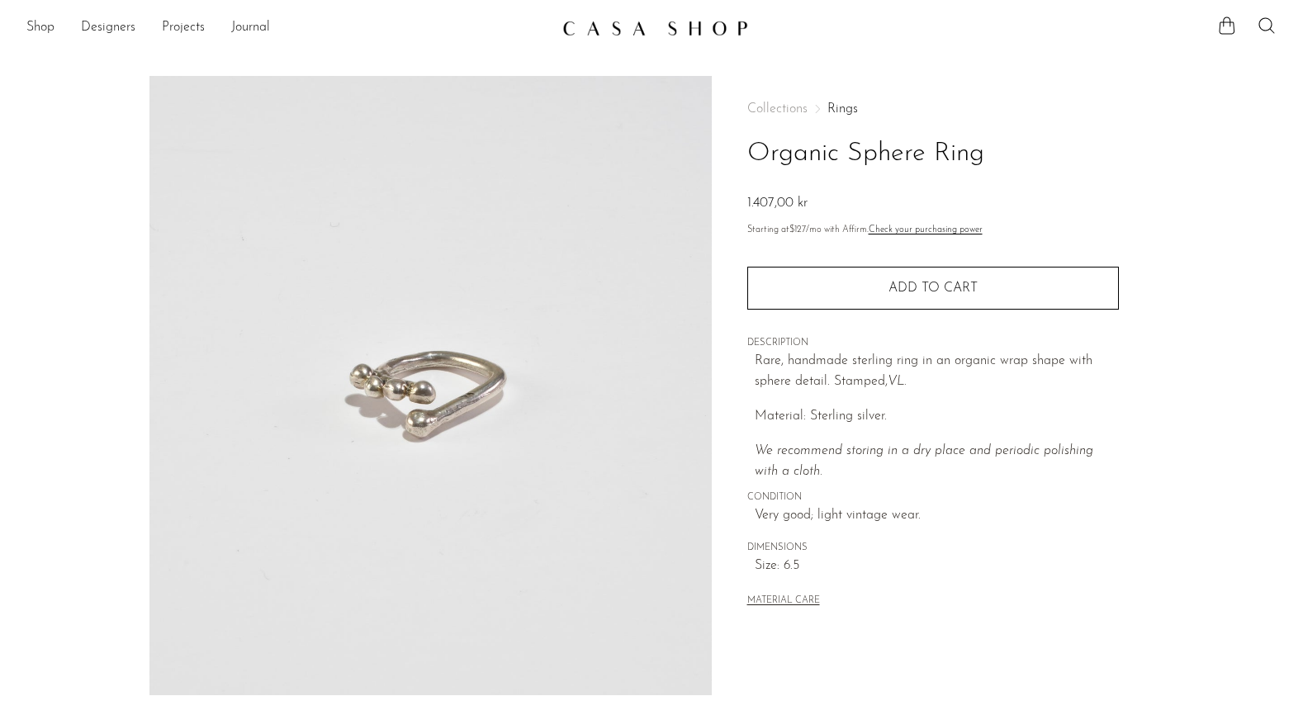
scroll to position [347, 0]
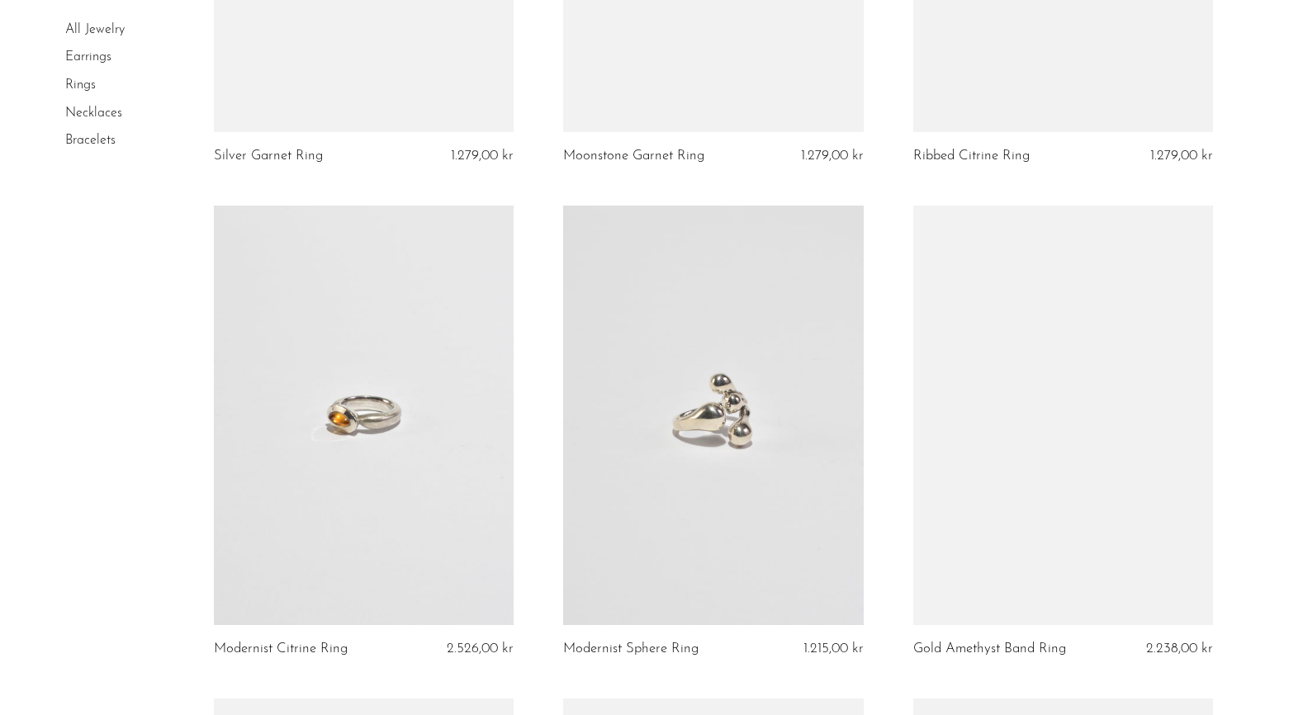
scroll to position [3641, 0]
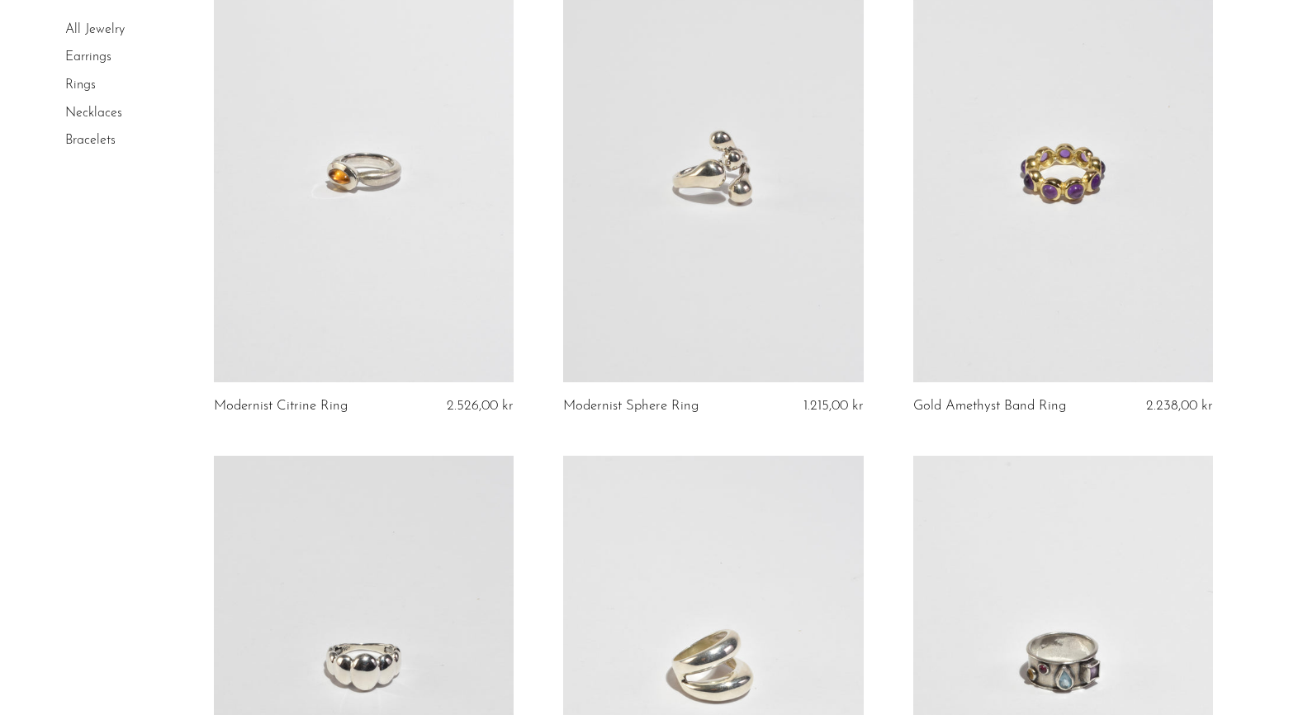
click at [811, 325] on link at bounding box center [713, 173] width 300 height 420
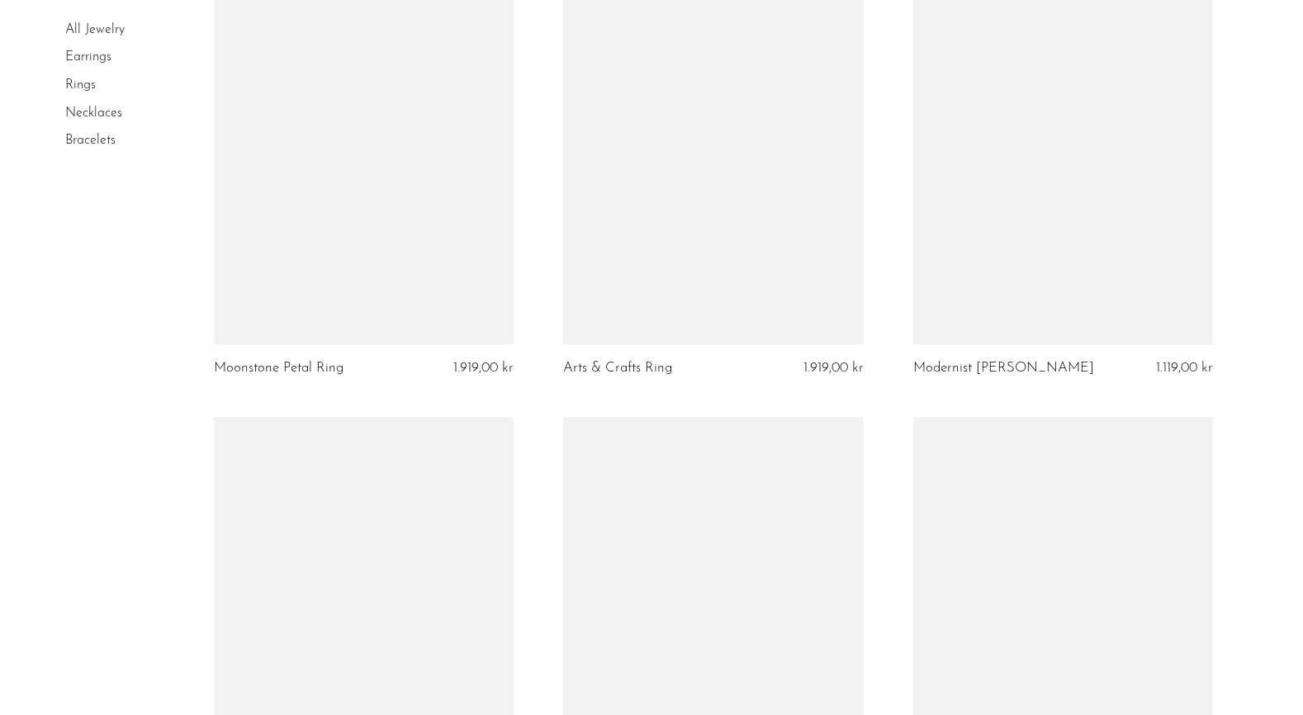
scroll to position [5553, 0]
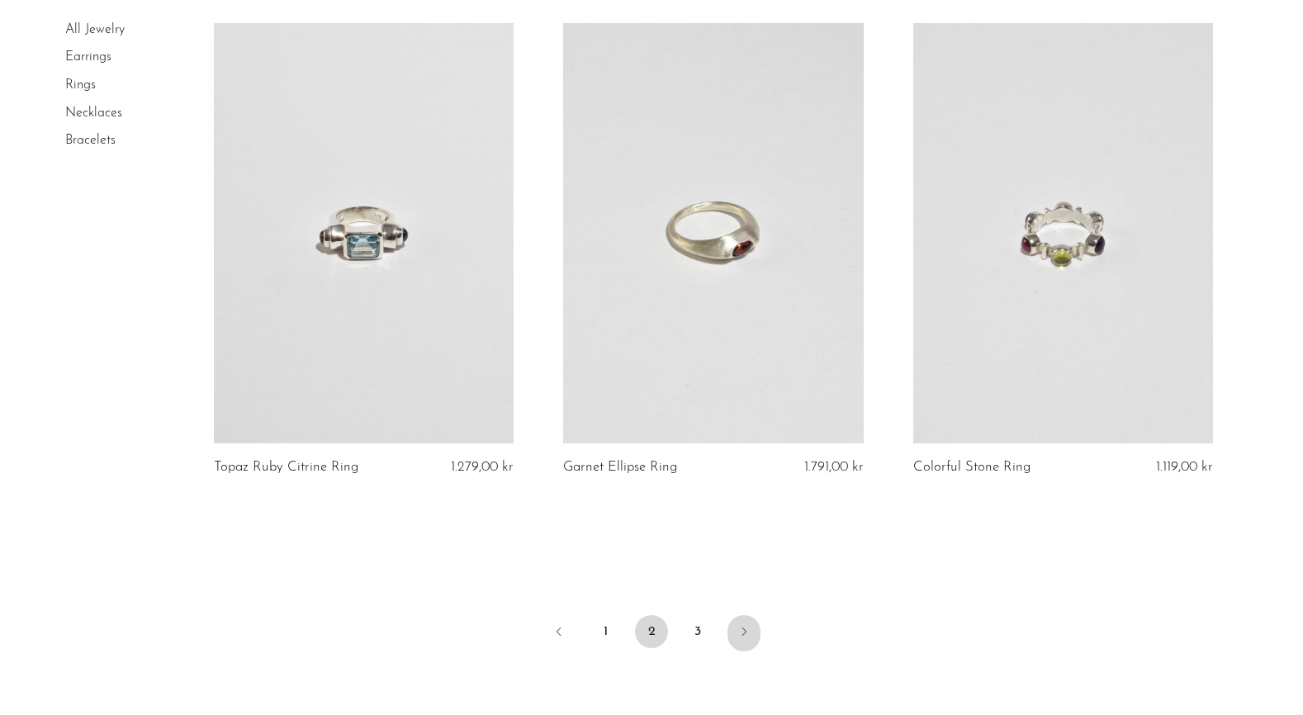
click at [752, 636] on link "Next" at bounding box center [744, 633] width 33 height 36
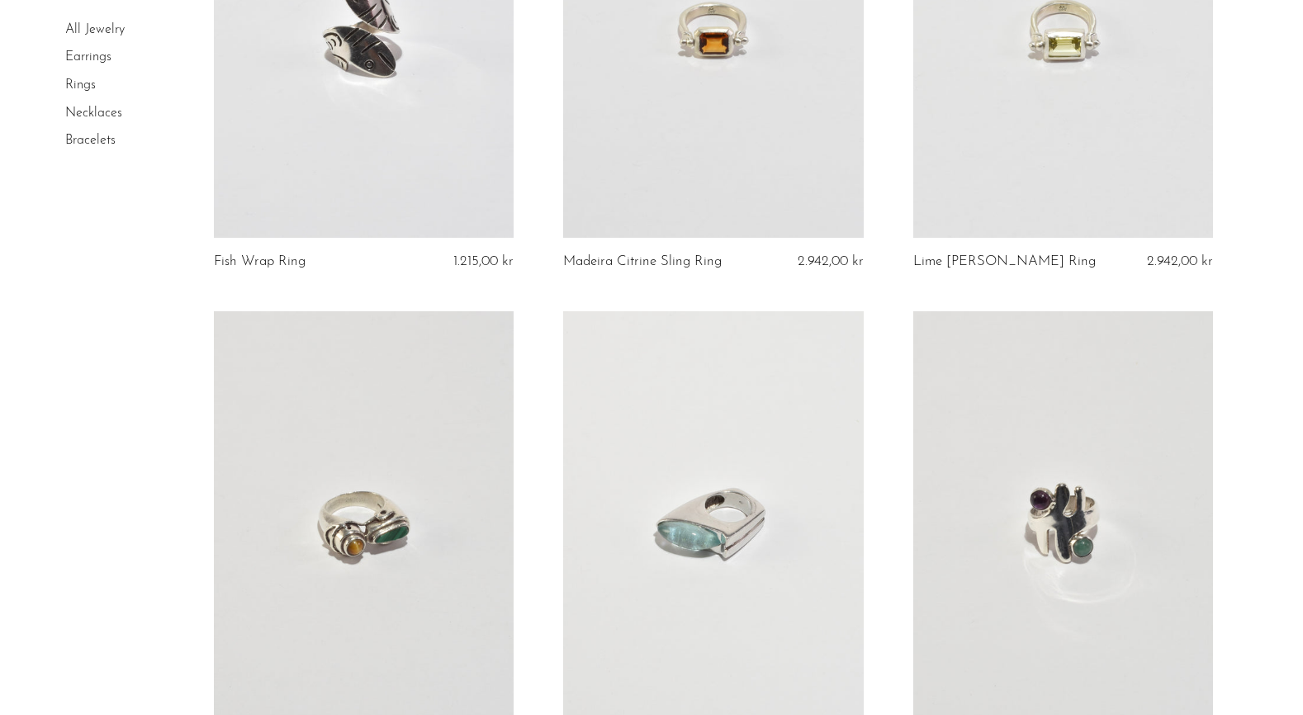
scroll to position [0, 0]
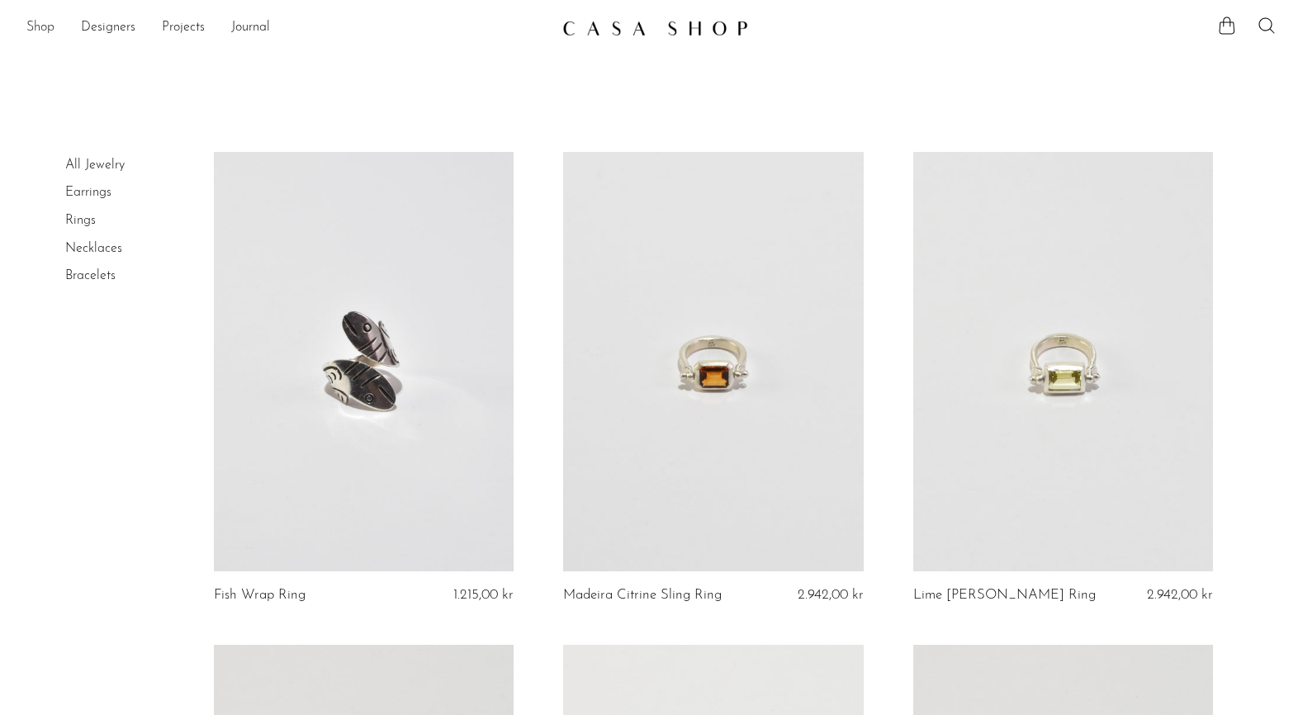
click at [42, 27] on link "Shop" at bounding box center [40, 27] width 28 height 21
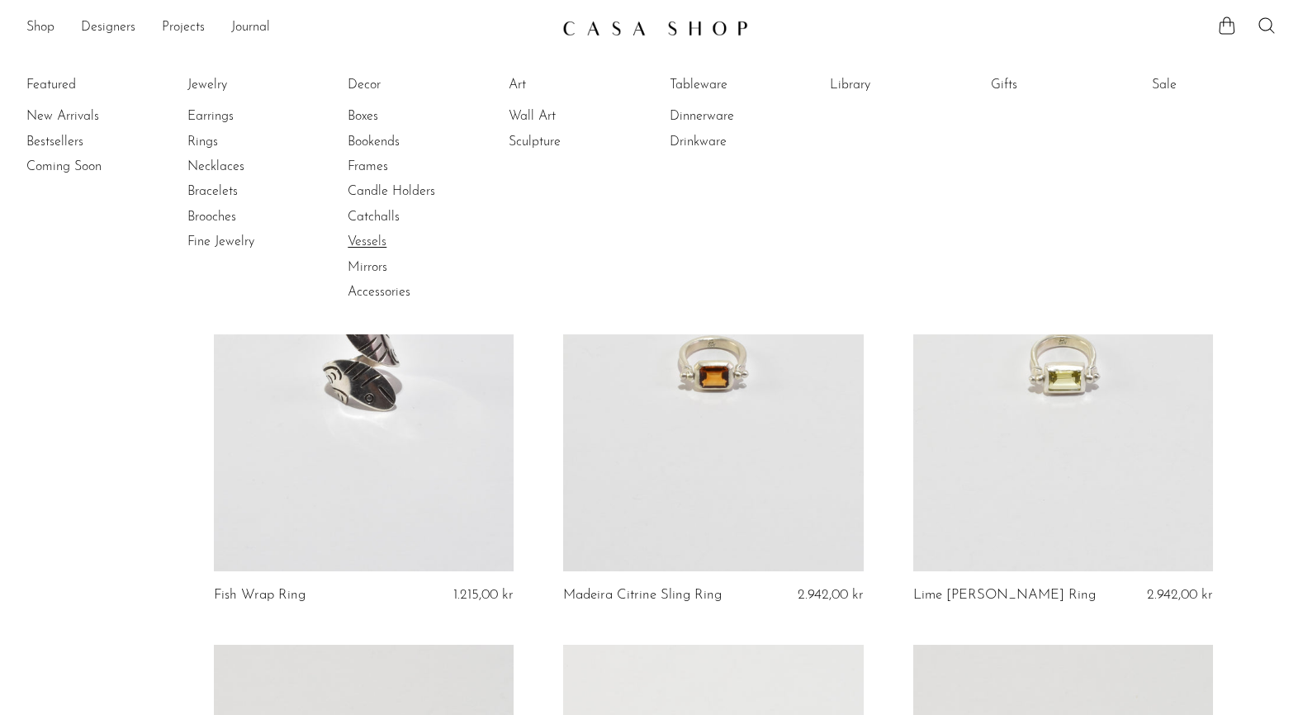
click at [364, 242] on link "Vessels" at bounding box center [410, 242] width 124 height 18
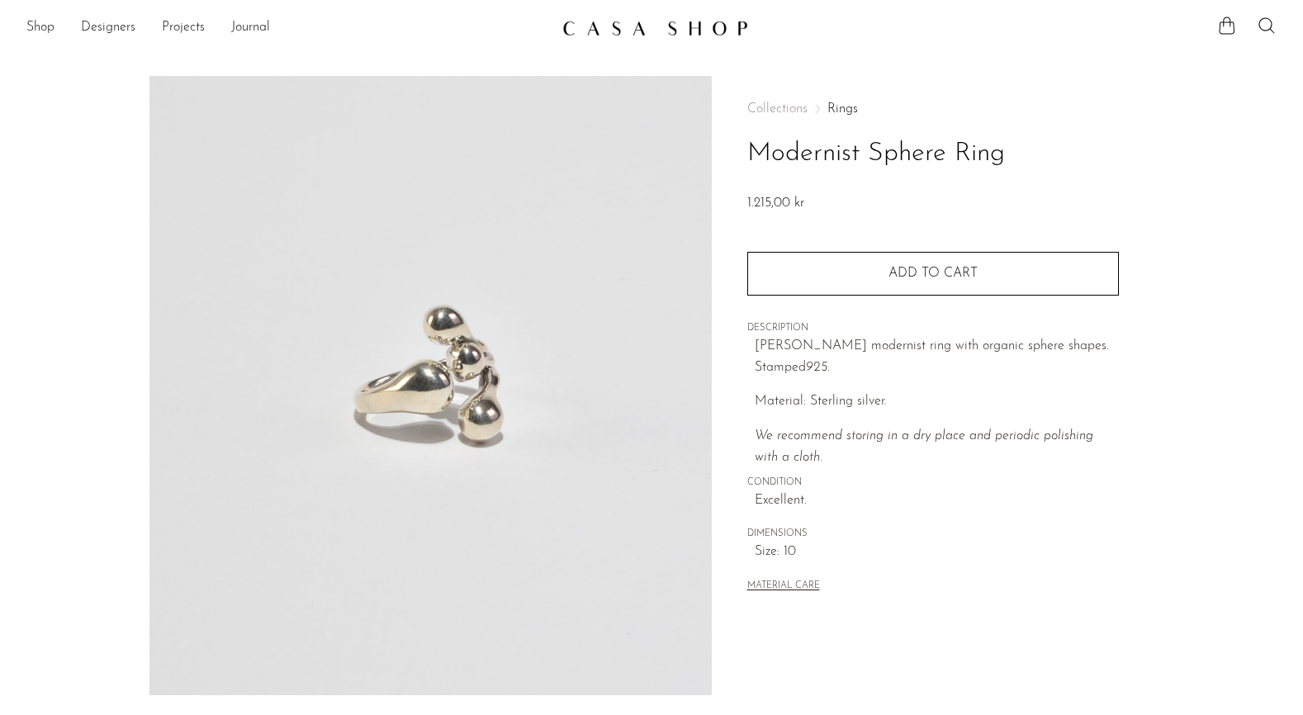
scroll to position [263, 0]
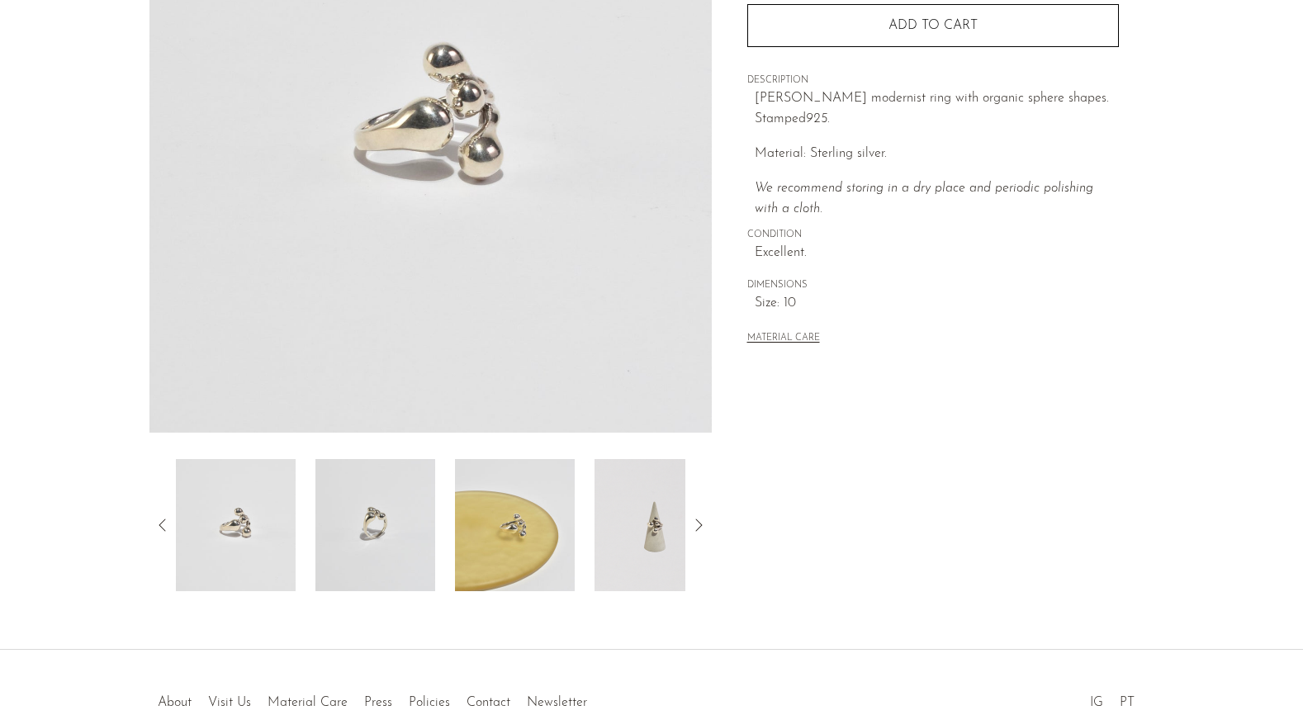
click at [661, 550] on img at bounding box center [655, 525] width 120 height 132
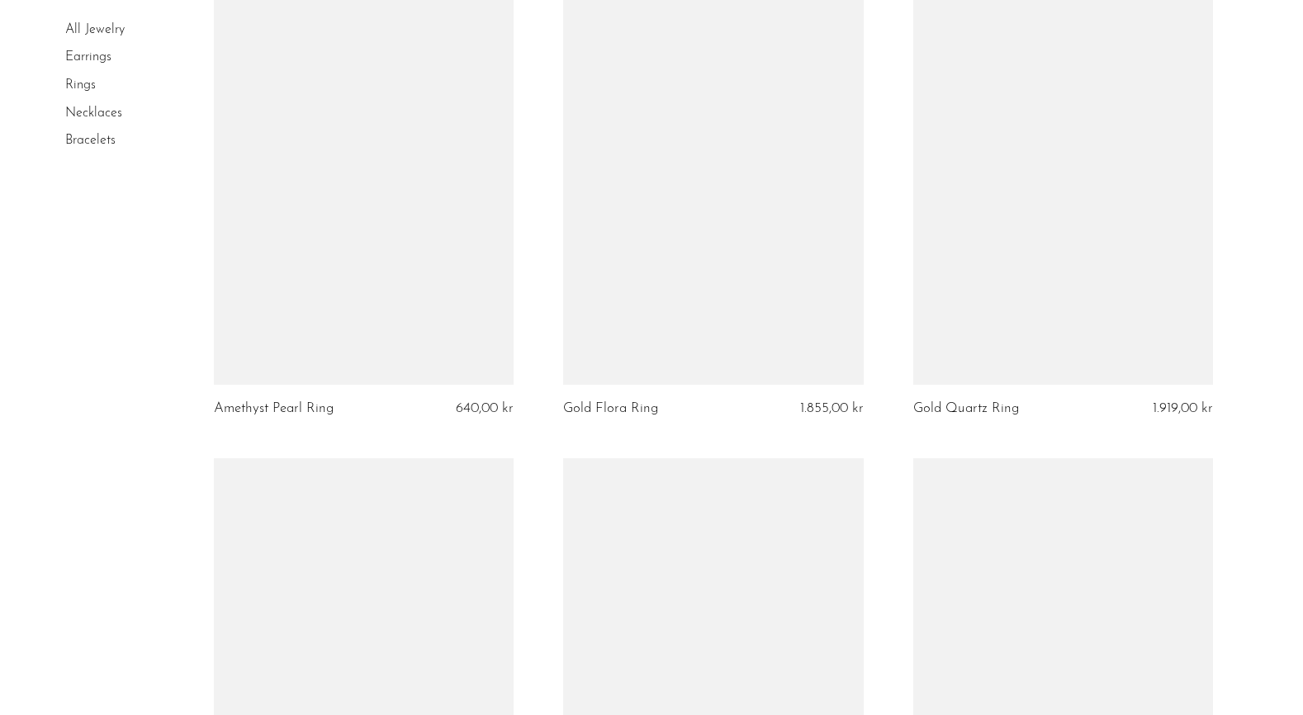
scroll to position [2048, 0]
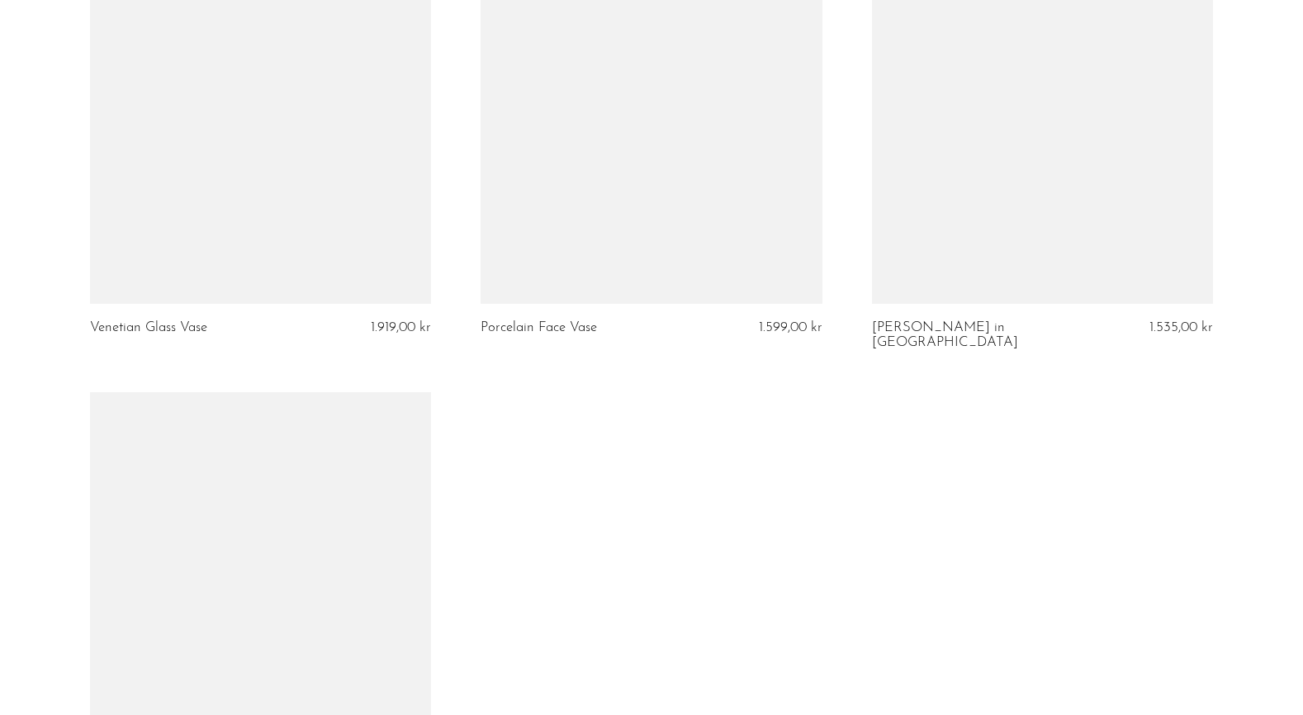
scroll to position [3735, 0]
